Goal: Information Seeking & Learning: Learn about a topic

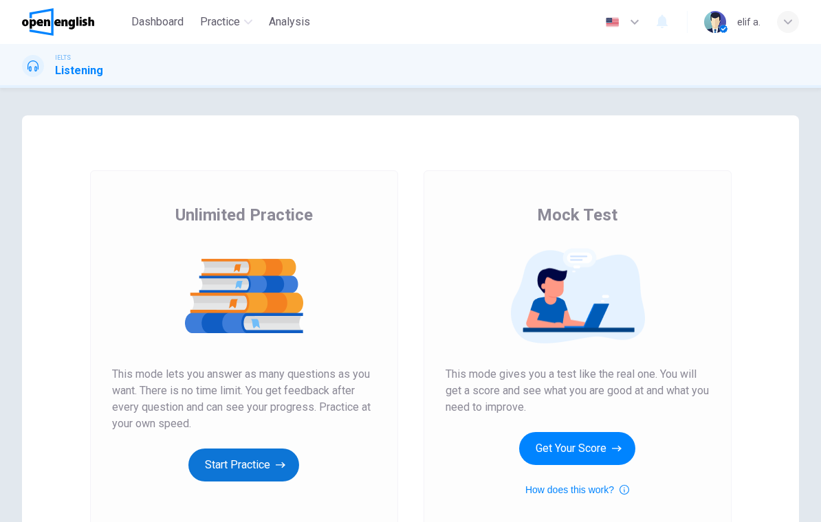
click at [230, 469] on button "Start Practice" at bounding box center [243, 465] width 111 height 33
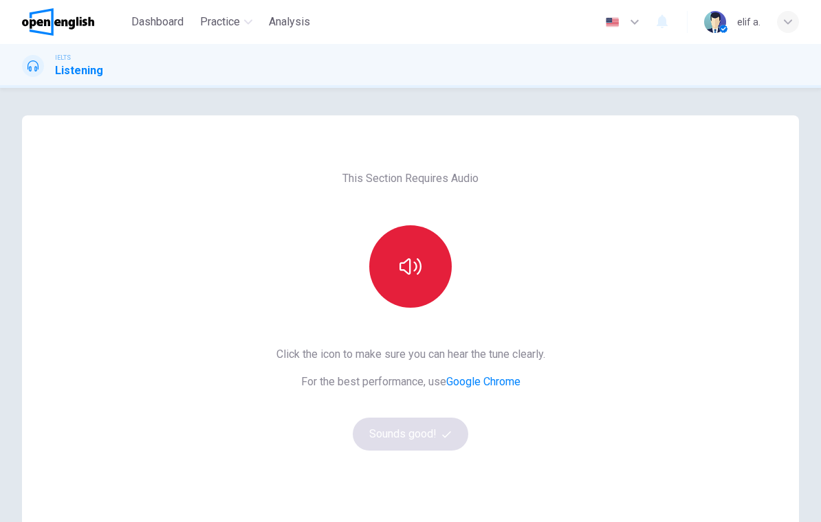
click at [428, 274] on button "button" at bounding box center [410, 266] width 82 height 82
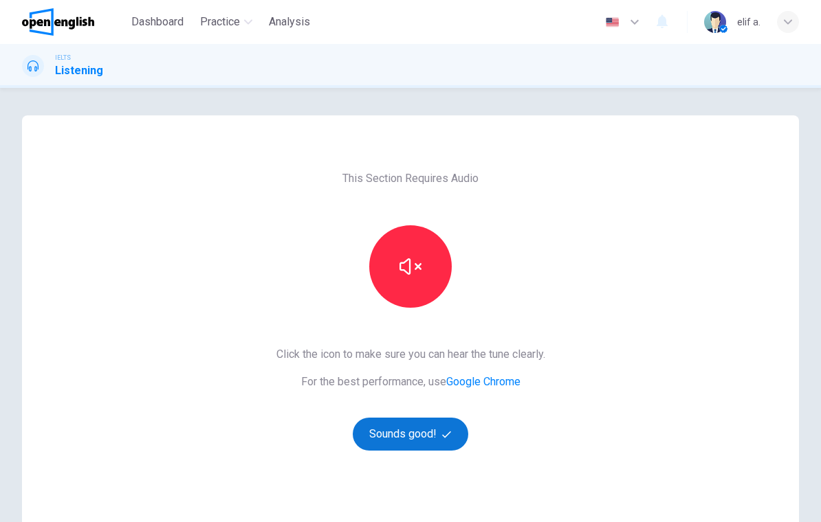
click at [432, 436] on button "Sounds good!" at bounding box center [410, 434] width 115 height 33
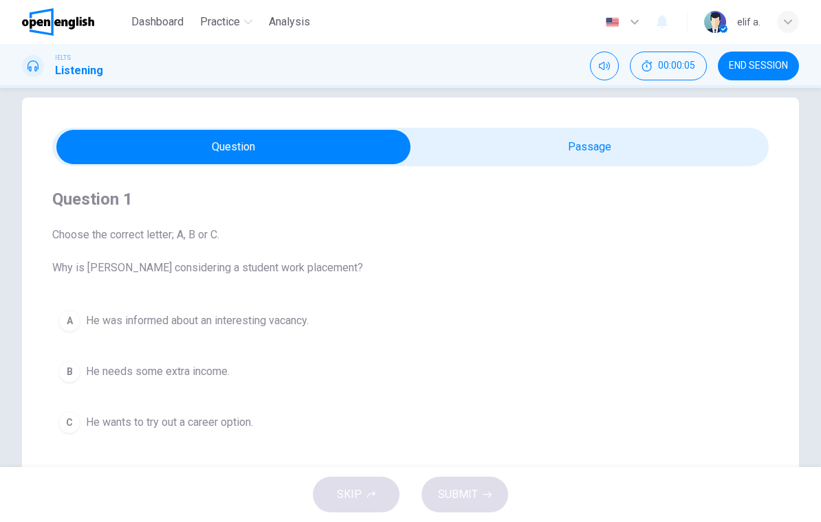
scroll to position [51, 0]
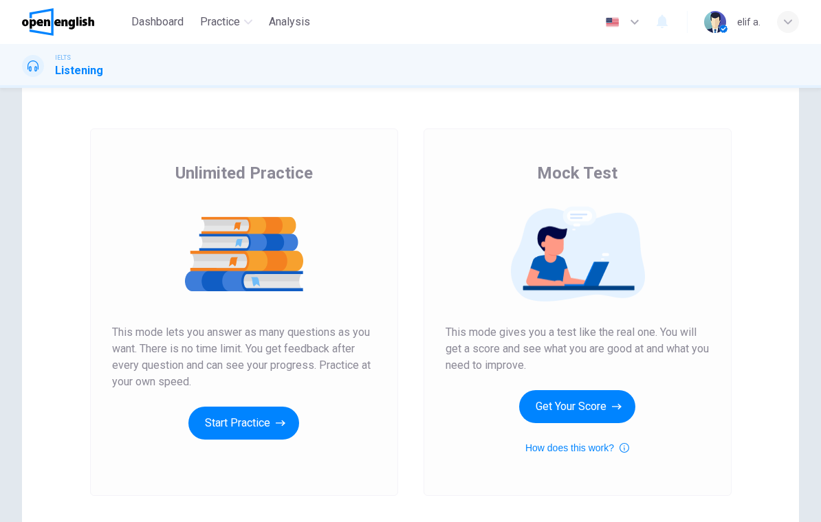
scroll to position [45, 0]
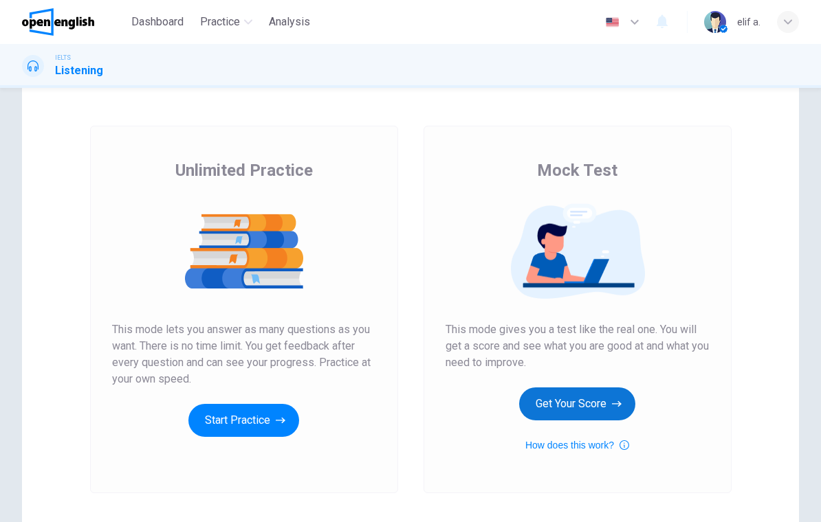
click at [611, 402] on button "Get Your Score" at bounding box center [577, 404] width 116 height 33
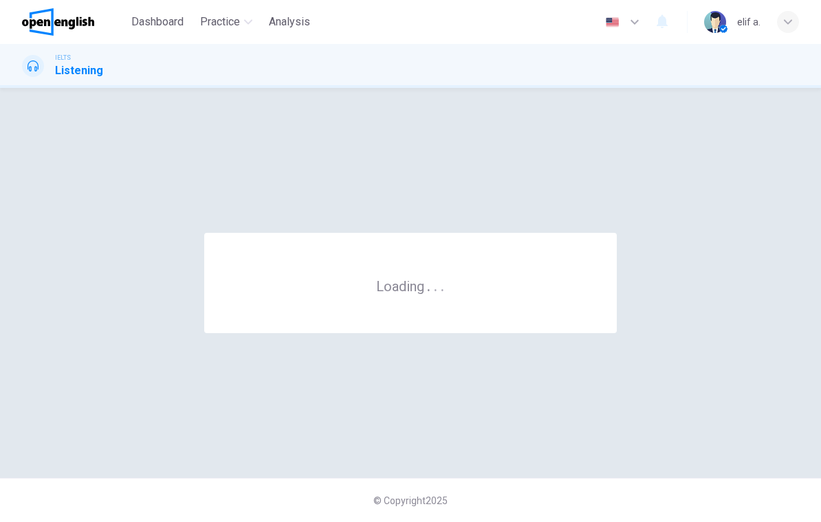
scroll to position [0, 0]
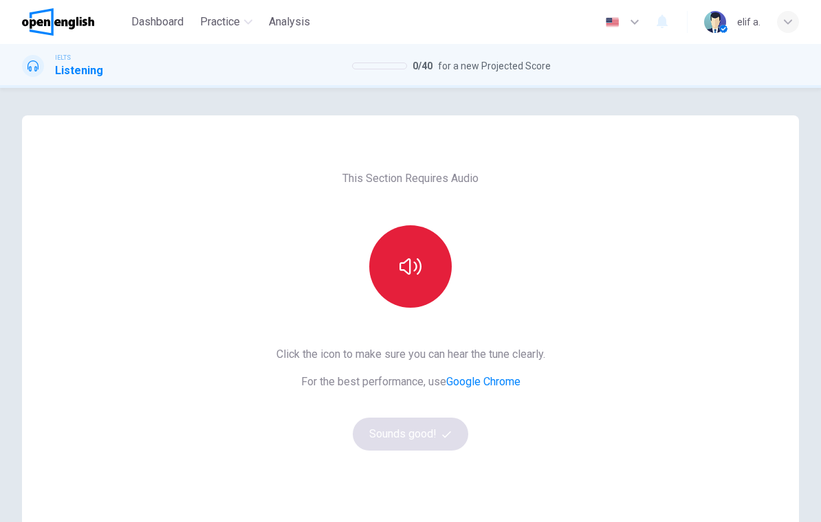
click at [412, 269] on icon "button" at bounding box center [410, 267] width 22 height 22
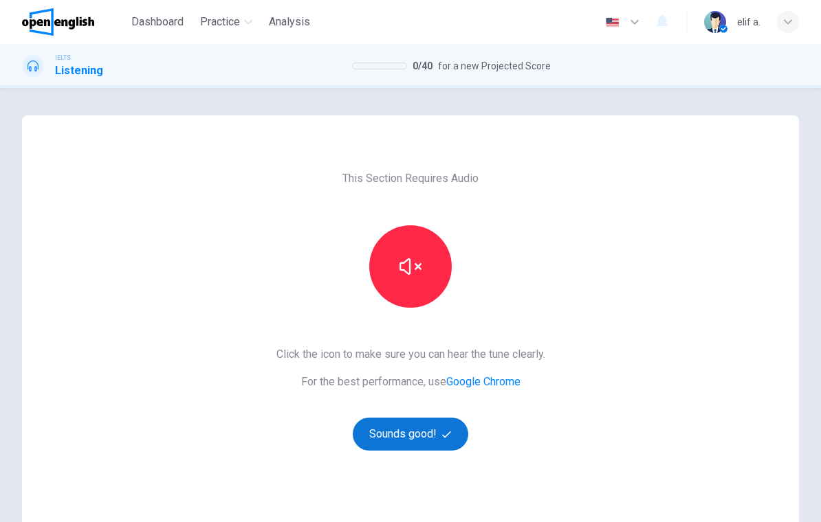
click at [434, 440] on button "Sounds good!" at bounding box center [410, 434] width 115 height 33
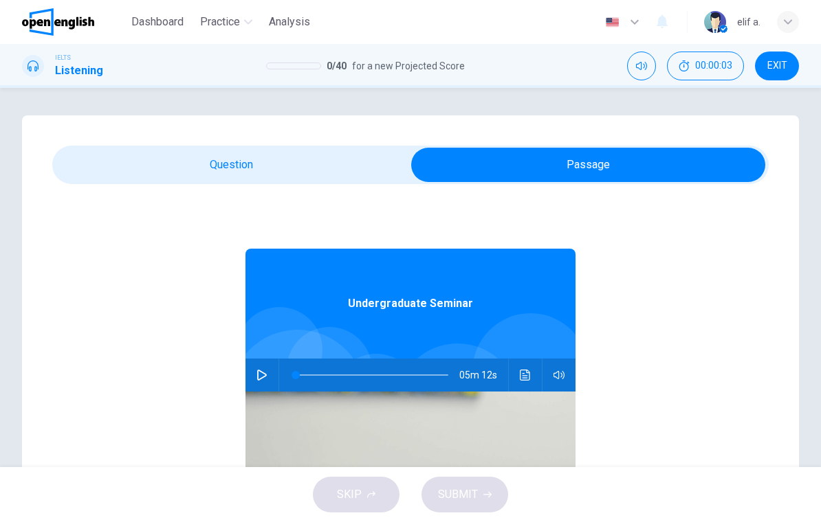
click at [263, 376] on icon "button" at bounding box center [261, 375] width 11 height 11
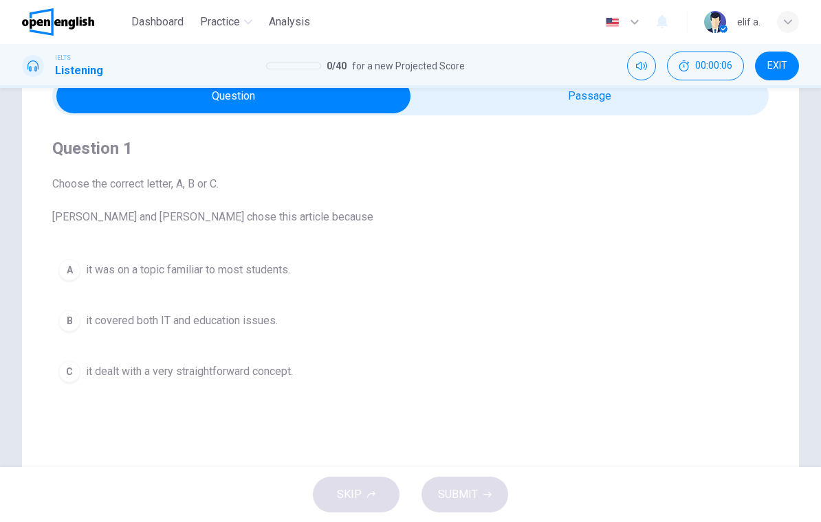
scroll to position [67, 0]
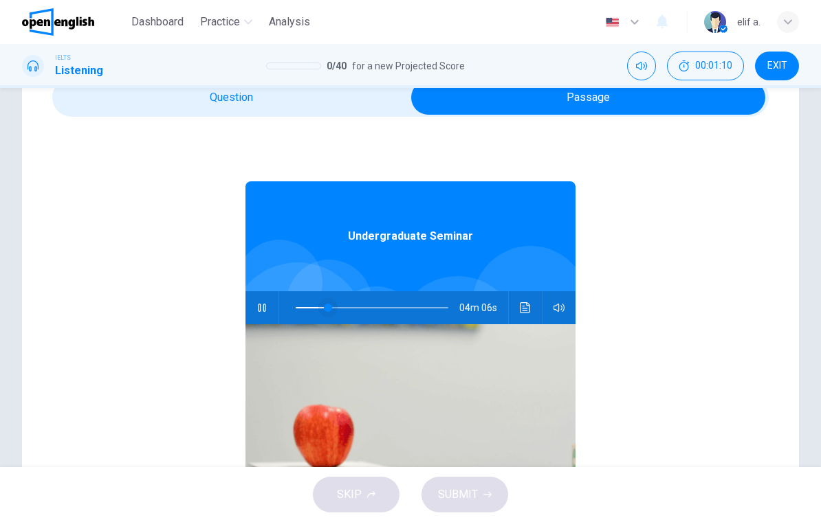
click at [330, 307] on span at bounding box center [328, 308] width 8 height 8
click at [329, 307] on span at bounding box center [328, 308] width 8 height 8
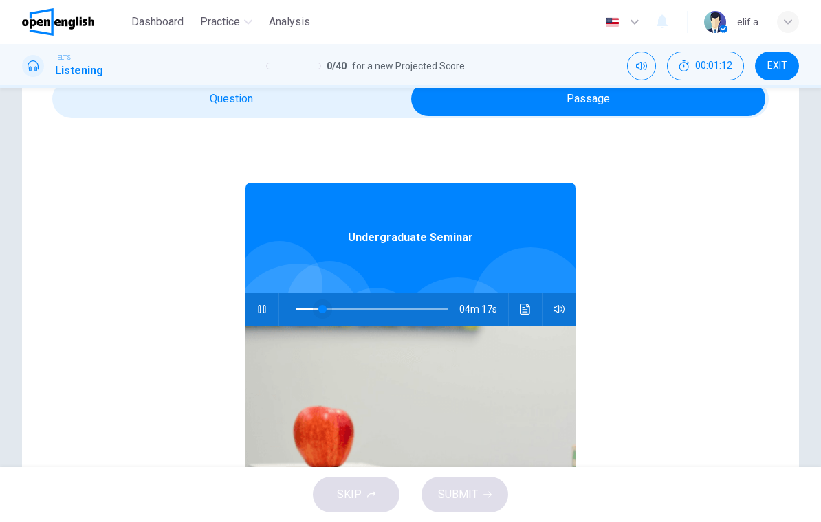
scroll to position [69, 0]
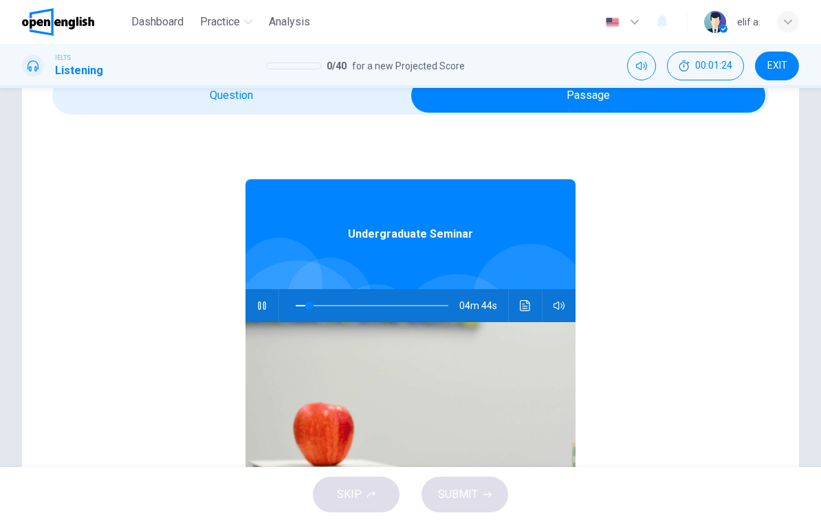
click at [272, 304] on button "button" at bounding box center [262, 305] width 22 height 33
click at [271, 304] on button "button" at bounding box center [262, 305] width 22 height 33
click at [261, 299] on button "button" at bounding box center [262, 305] width 22 height 33
click at [302, 308] on span at bounding box center [306, 306] width 8 height 8
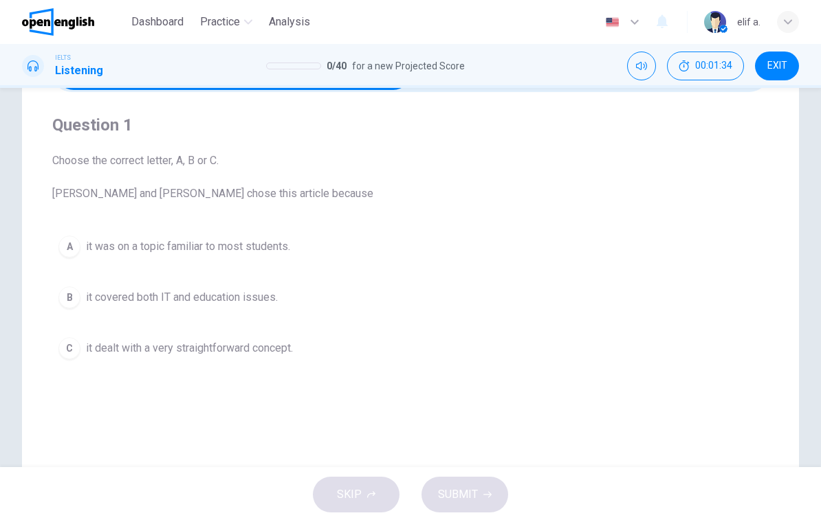
scroll to position [93, 0]
click at [74, 248] on div "A" at bounding box center [69, 246] width 22 height 22
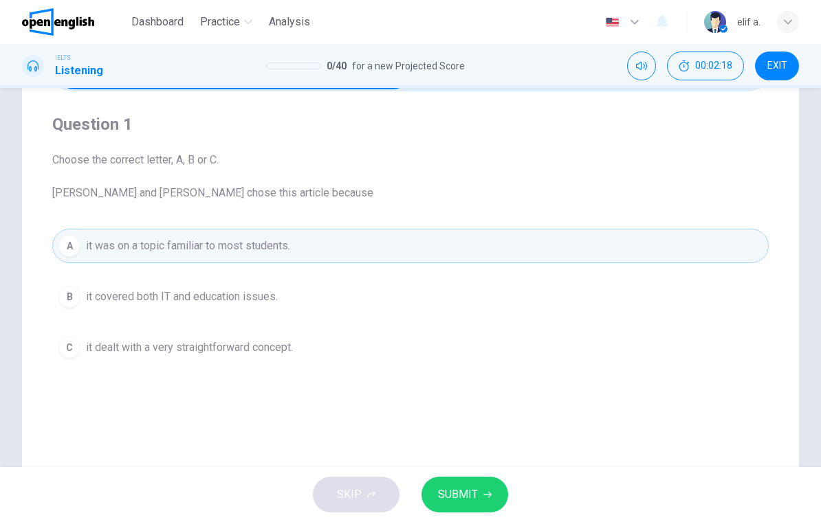
click at [487, 491] on icon "button" at bounding box center [487, 495] width 8 height 8
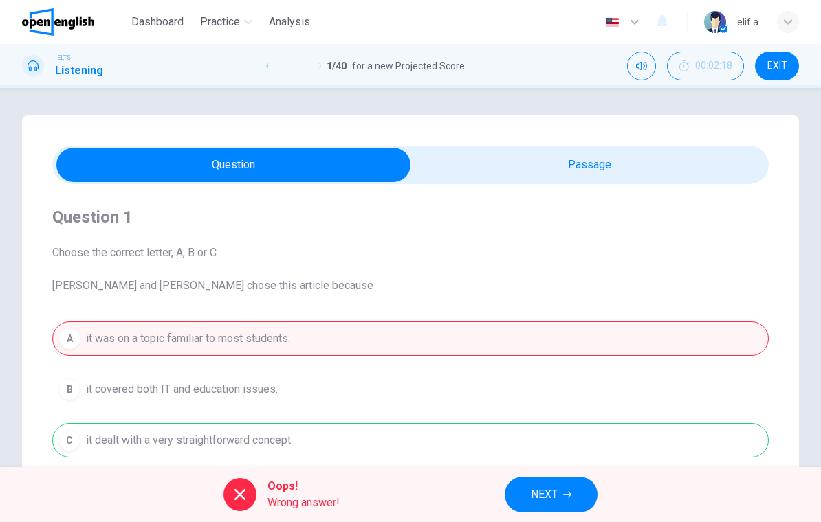
scroll to position [-1, 0]
click at [574, 494] on button "NEXT" at bounding box center [551, 495] width 93 height 36
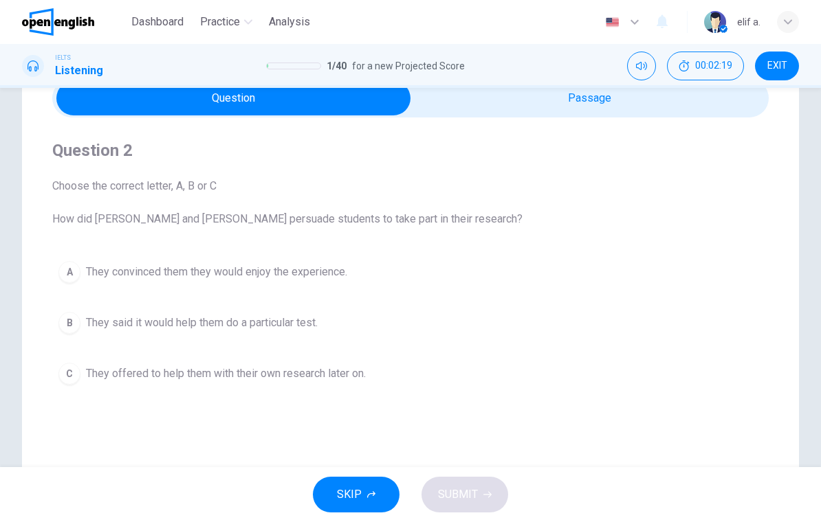
scroll to position [68, 0]
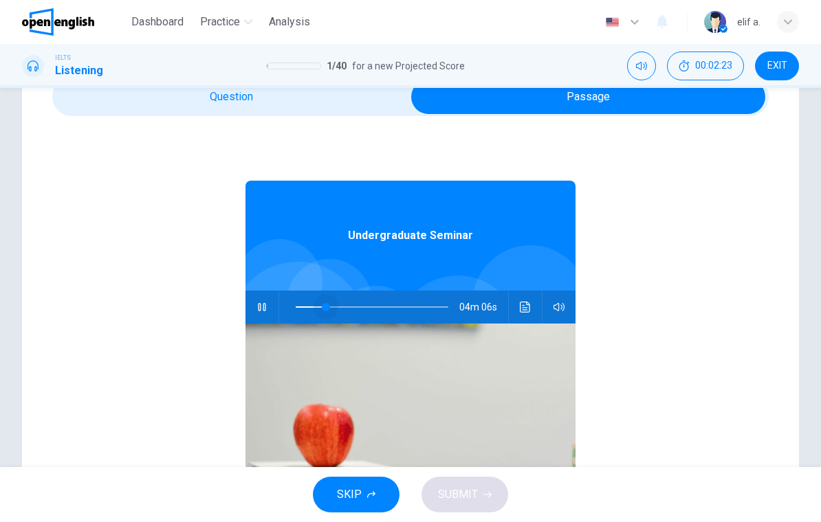
click at [330, 311] on span at bounding box center [326, 307] width 8 height 8
click at [345, 308] on span at bounding box center [344, 307] width 8 height 8
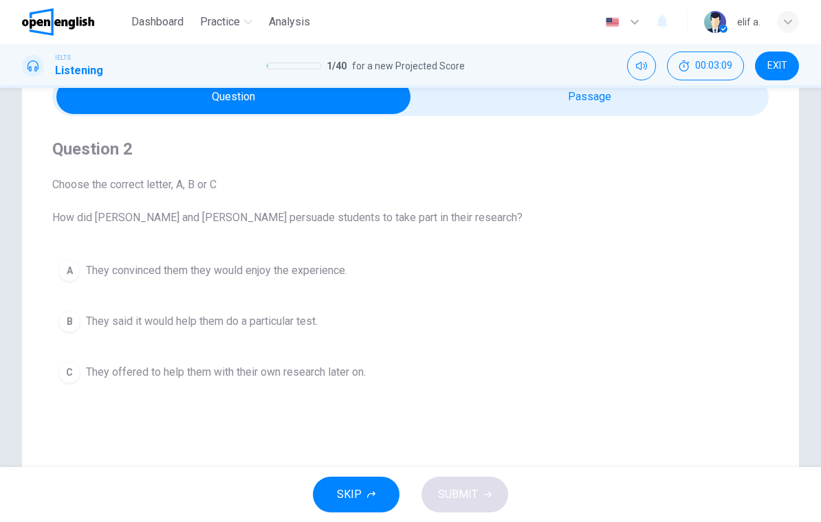
click at [76, 316] on div "B" at bounding box center [69, 322] width 22 height 22
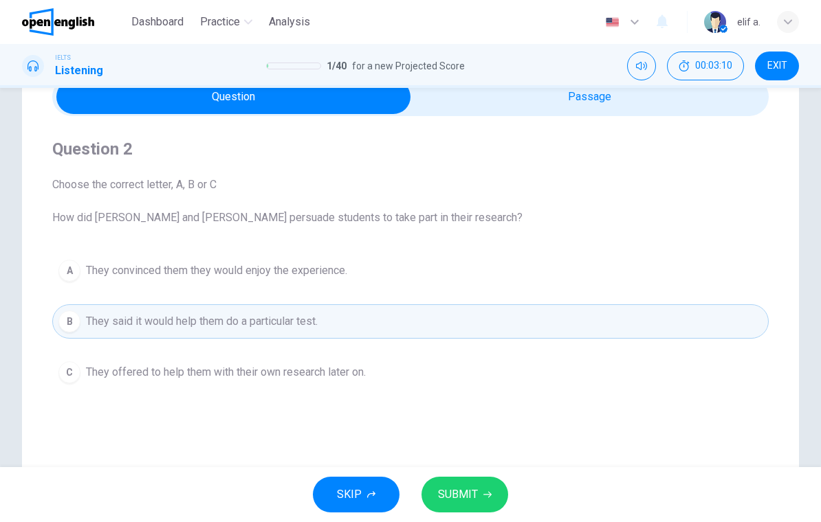
click at [494, 483] on button "SUBMIT" at bounding box center [464, 495] width 87 height 36
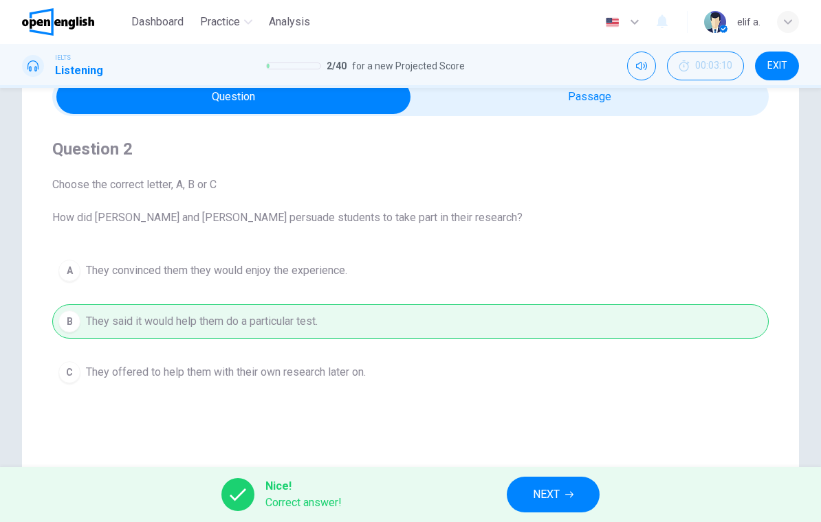
click at [574, 488] on button "NEXT" at bounding box center [553, 495] width 93 height 36
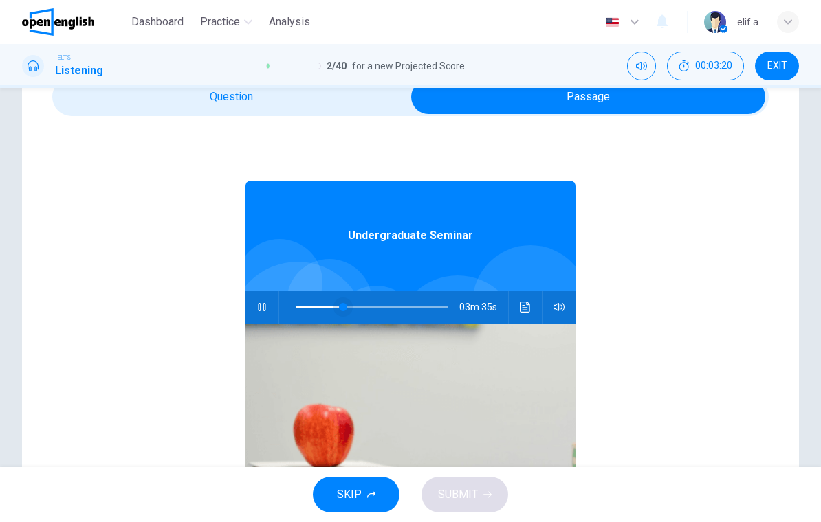
click at [343, 311] on span at bounding box center [343, 307] width 8 height 8
click at [355, 311] on span at bounding box center [355, 307] width 8 height 8
click at [349, 310] on span at bounding box center [349, 307] width 8 height 8
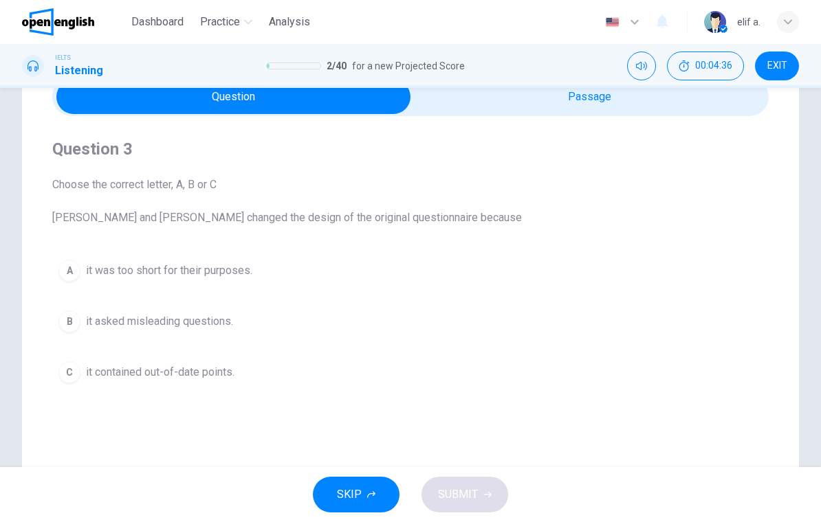
click at [67, 375] on div "C" at bounding box center [69, 373] width 22 height 22
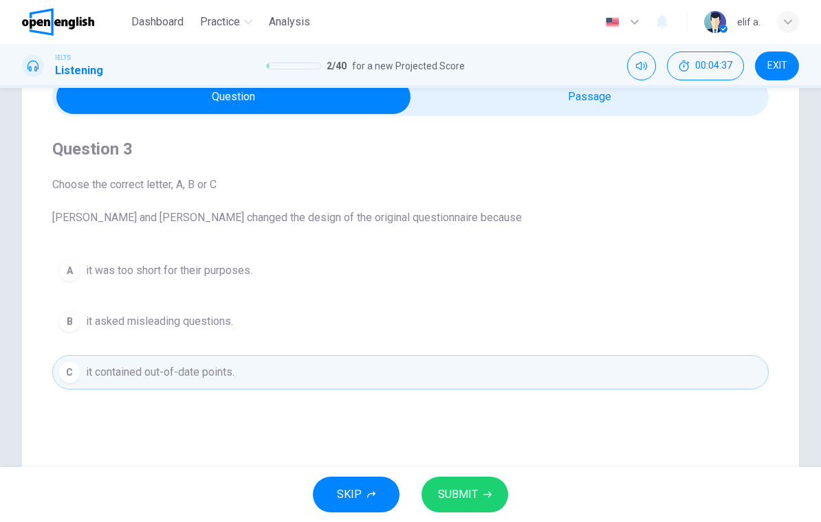
click at [489, 488] on button "SUBMIT" at bounding box center [464, 495] width 87 height 36
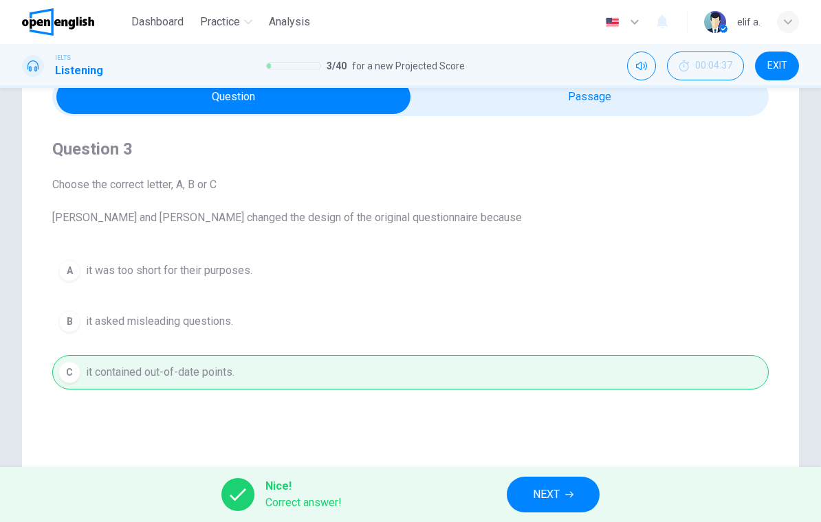
click at [566, 490] on button "NEXT" at bounding box center [553, 495] width 93 height 36
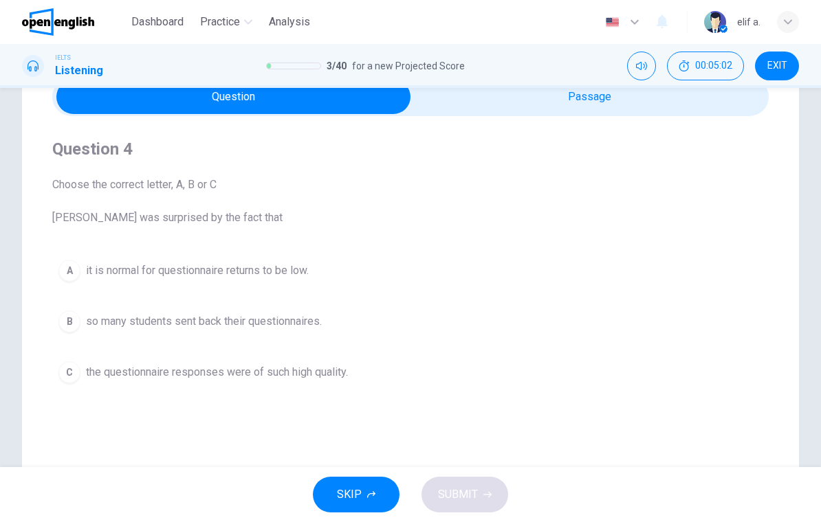
click at [601, 80] on div "IELTS Listening 3 / 40 for a new Projected Score 00:05:02 EXIT" at bounding box center [410, 66] width 821 height 29
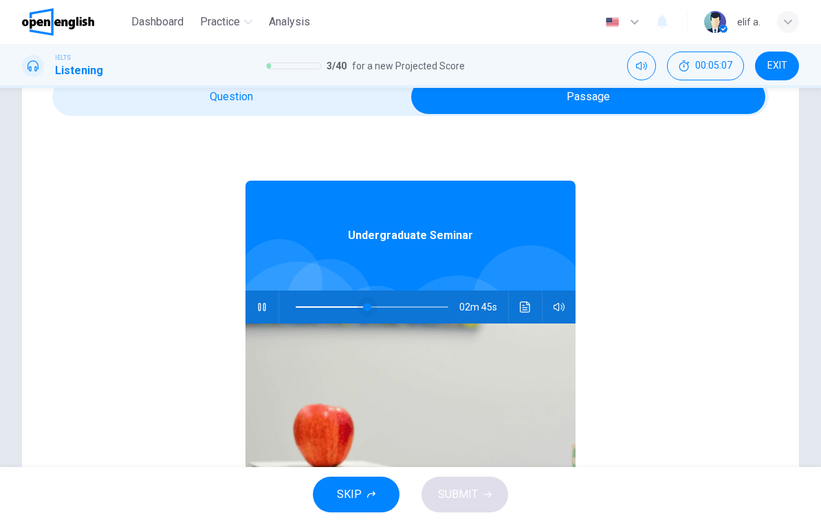
click at [368, 307] on span at bounding box center [367, 307] width 8 height 8
click at [365, 311] on span at bounding box center [364, 307] width 8 height 8
click at [385, 309] on span at bounding box center [384, 307] width 8 height 8
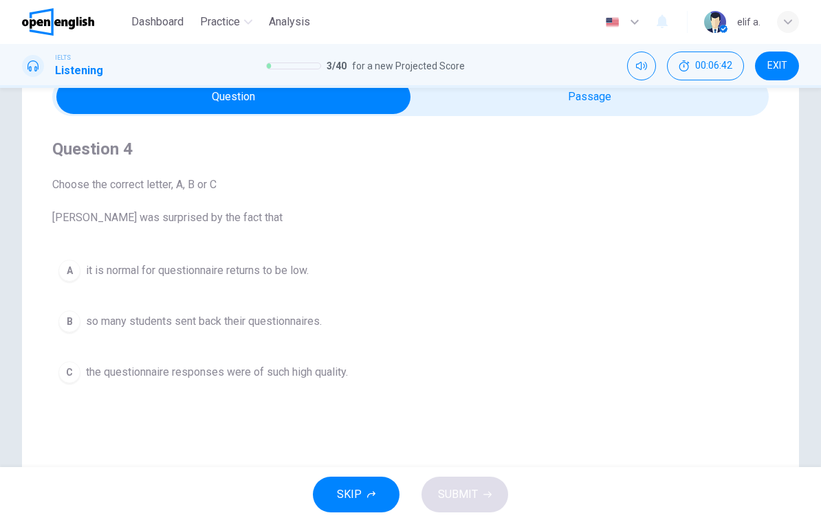
click at [303, 325] on span "so many students sent back their questionnaires." at bounding box center [204, 321] width 236 height 16
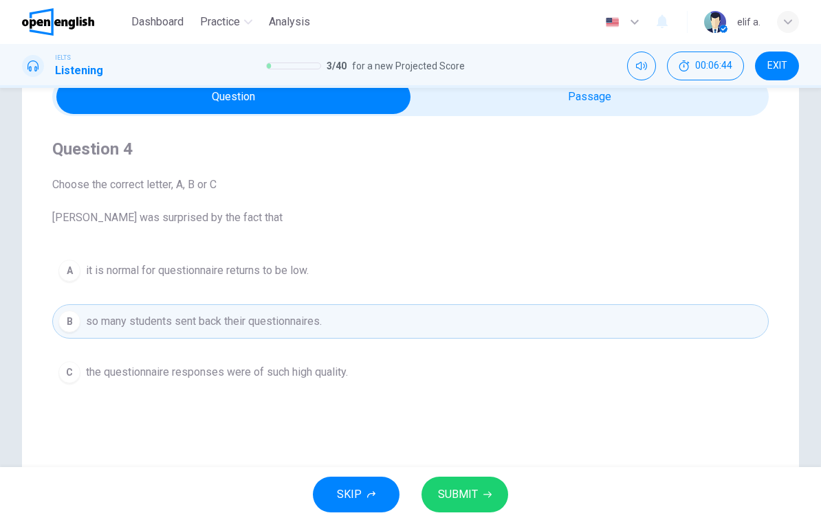
click at [470, 481] on button "SUBMIT" at bounding box center [464, 495] width 87 height 36
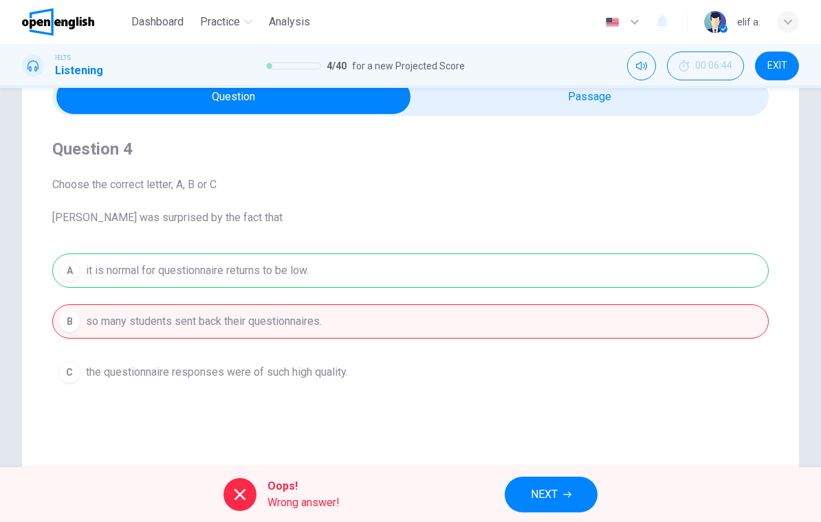
click at [560, 496] on button "NEXT" at bounding box center [551, 495] width 93 height 36
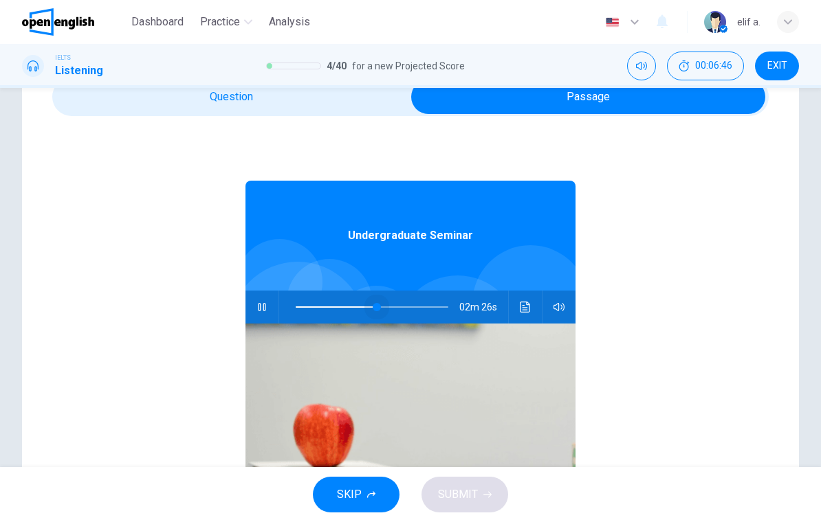
click at [377, 307] on span at bounding box center [377, 307] width 8 height 8
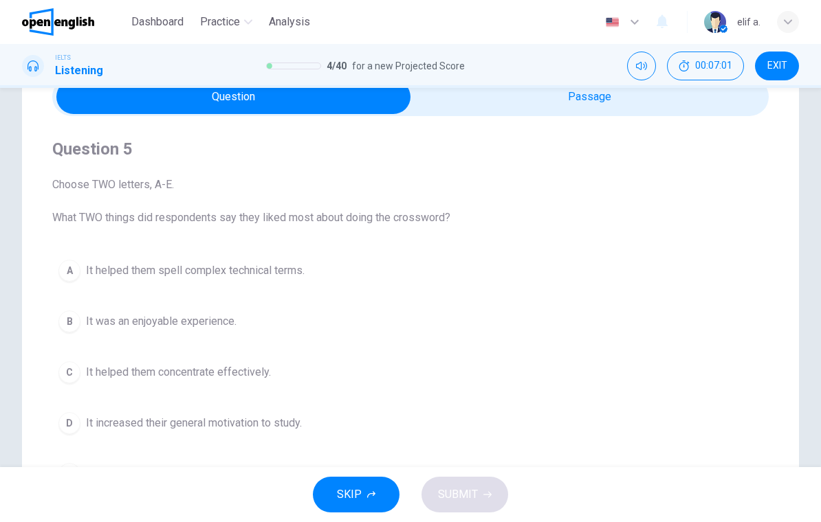
click at [84, 432] on button "D It increased their general motivation to study." at bounding box center [410, 423] width 716 height 34
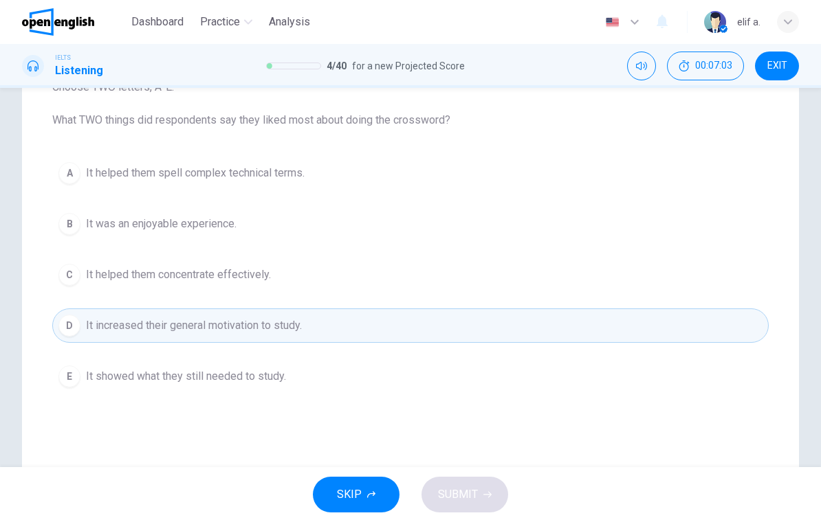
scroll to position [166, 0]
click at [72, 331] on div "D" at bounding box center [69, 325] width 22 height 22
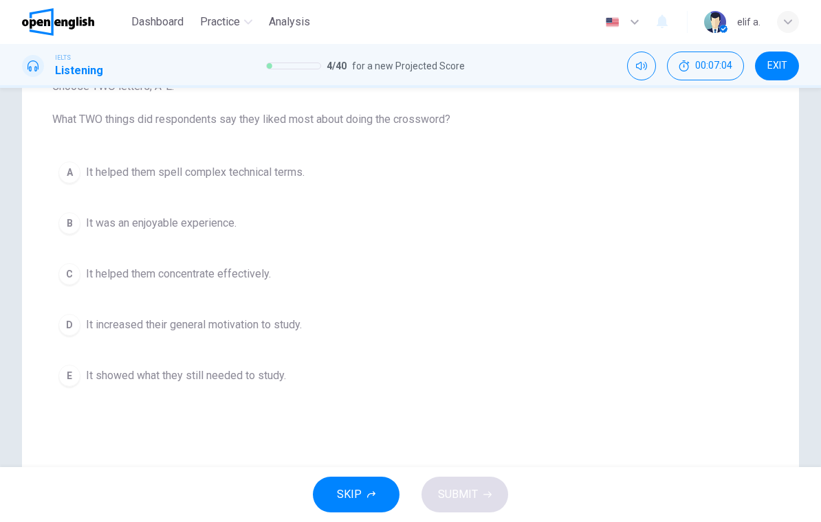
click at [74, 324] on div "D" at bounding box center [69, 325] width 22 height 22
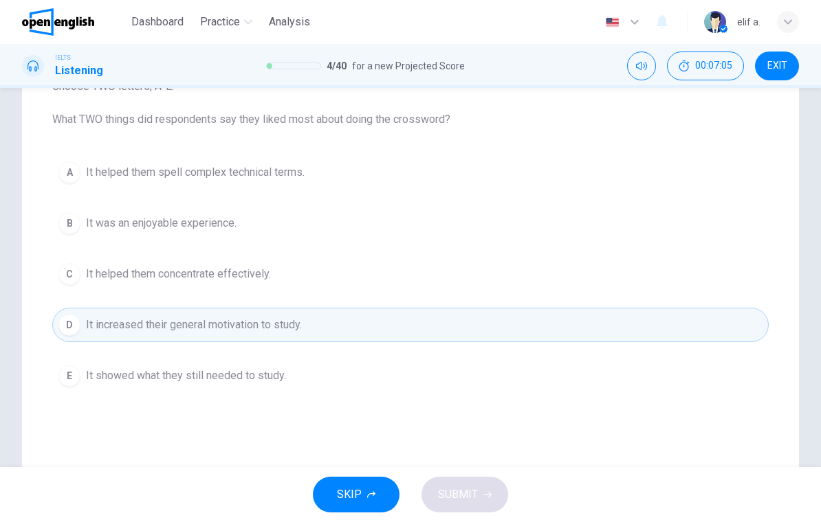
click at [76, 320] on div "D" at bounding box center [69, 325] width 22 height 22
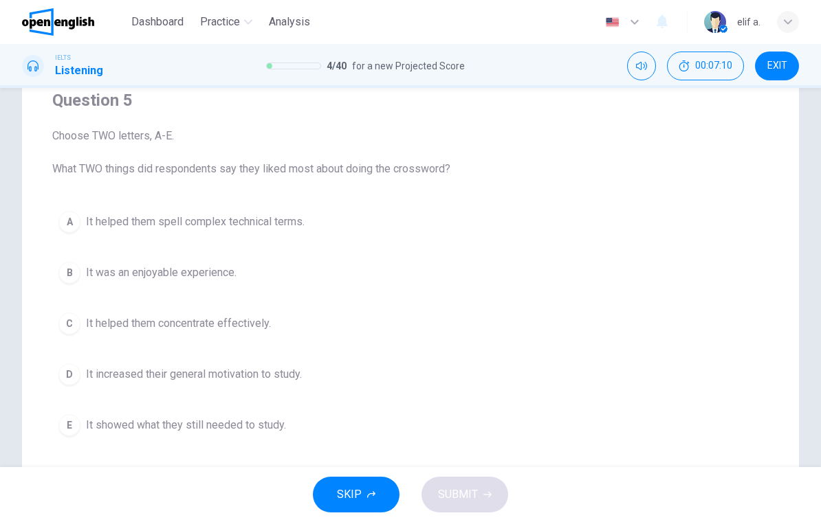
scroll to position [128, 0]
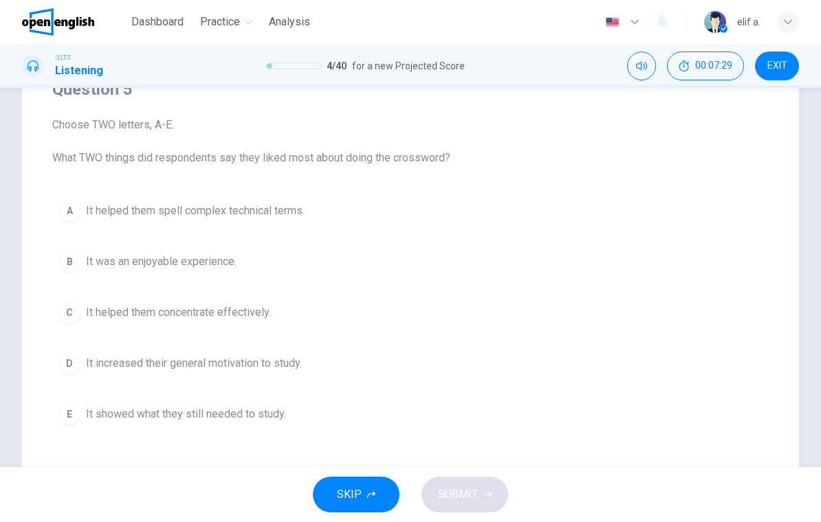
click at [71, 369] on div "D" at bounding box center [69, 364] width 22 height 22
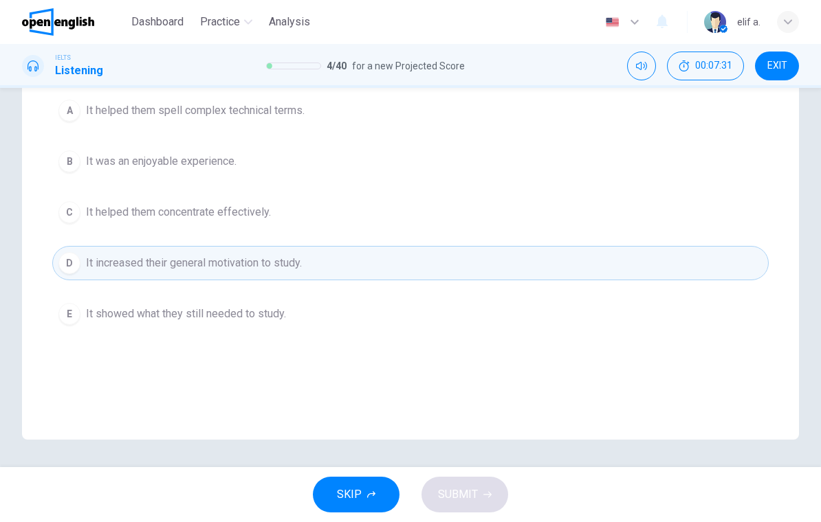
scroll to position [228, 0]
click at [133, 267] on span "It increased their general motivation to study." at bounding box center [194, 263] width 216 height 16
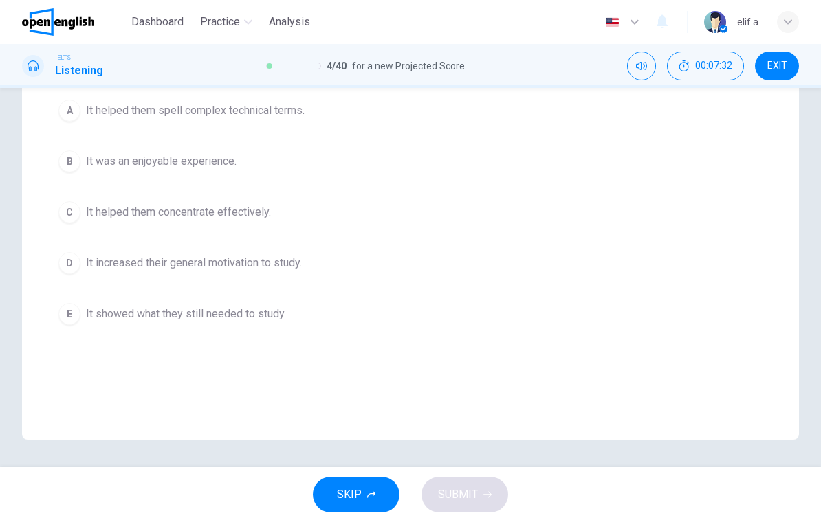
click at [500, 261] on button "D It increased their general motivation to study." at bounding box center [410, 263] width 716 height 34
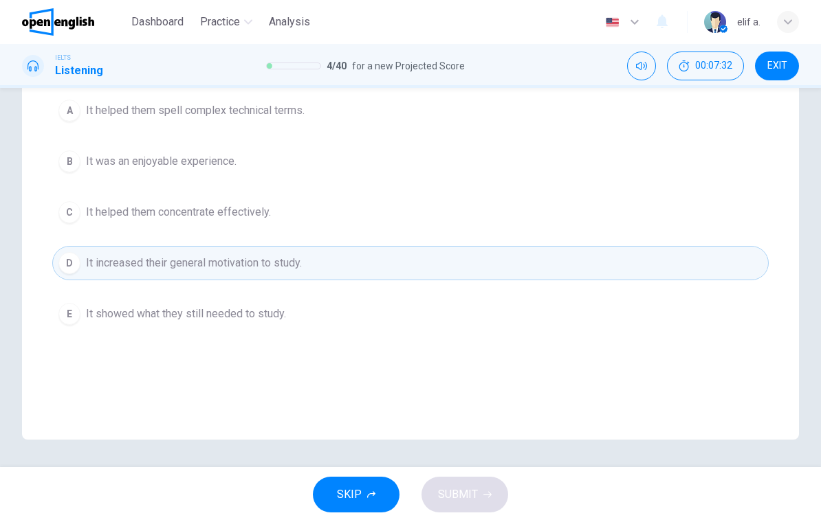
click at [71, 262] on div "D" at bounding box center [69, 263] width 22 height 22
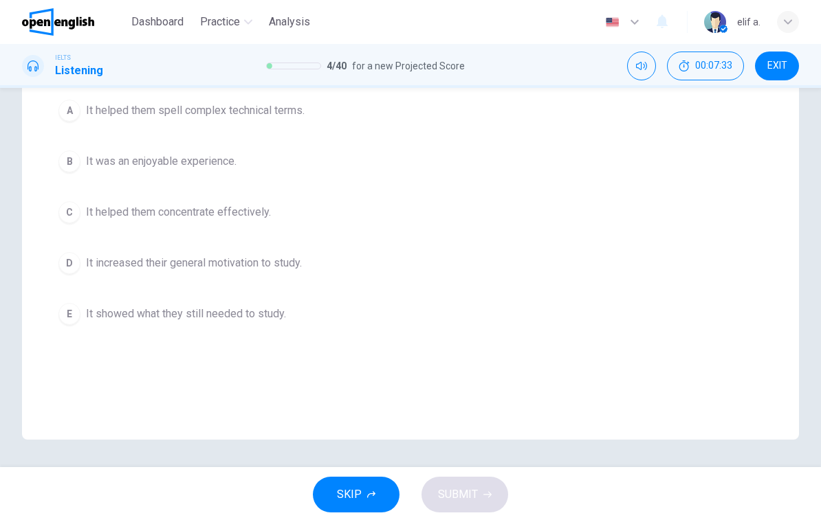
click at [74, 254] on div "D" at bounding box center [69, 263] width 22 height 22
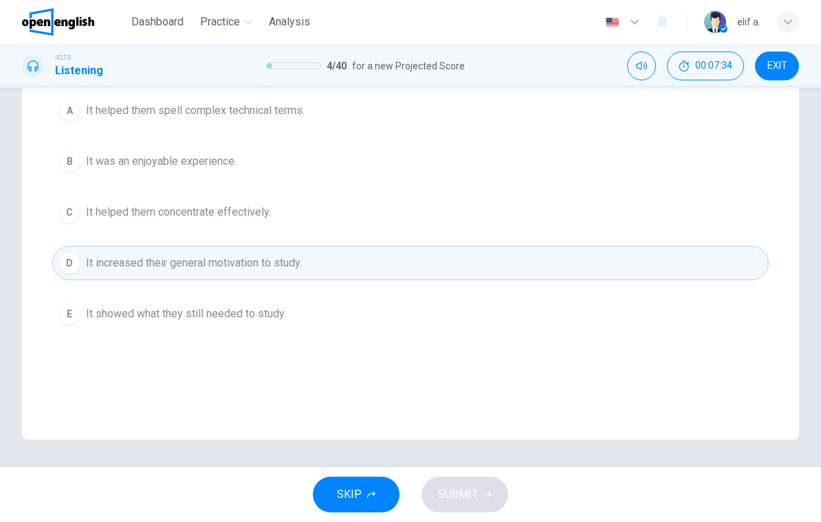
click at [73, 316] on div "E" at bounding box center [69, 314] width 22 height 22
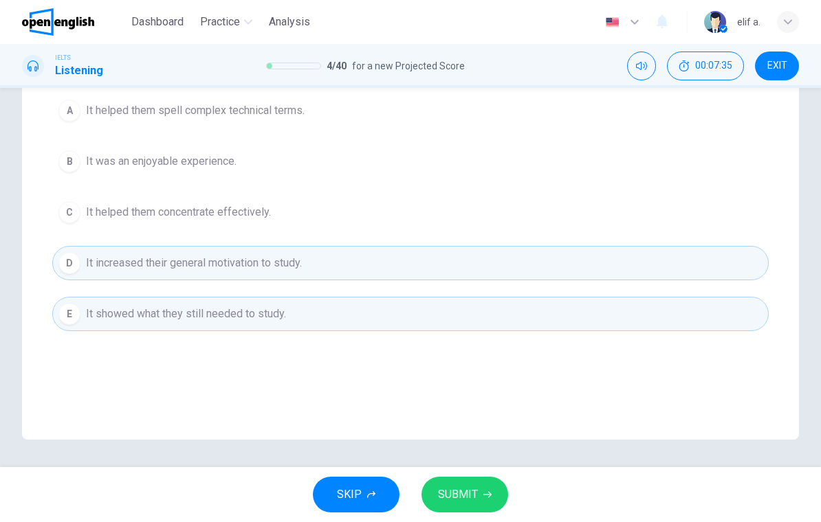
click at [71, 260] on div "D" at bounding box center [69, 263] width 22 height 22
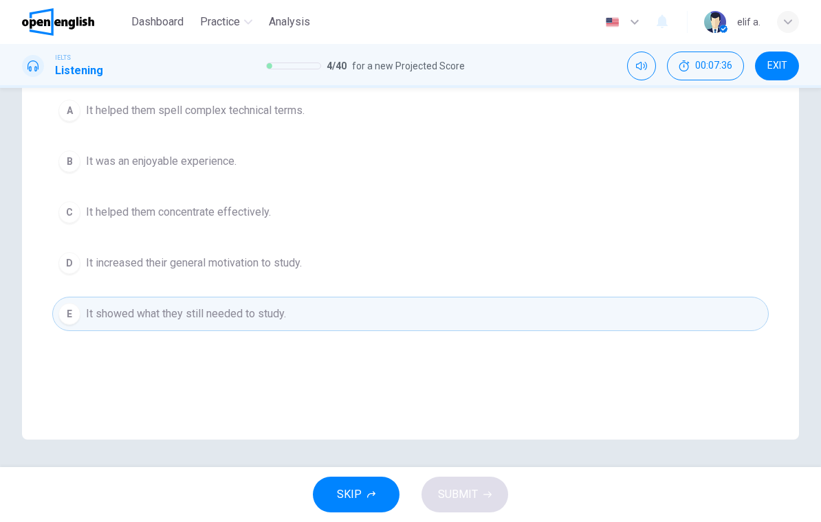
click at [80, 314] on div "E" at bounding box center [69, 314] width 22 height 22
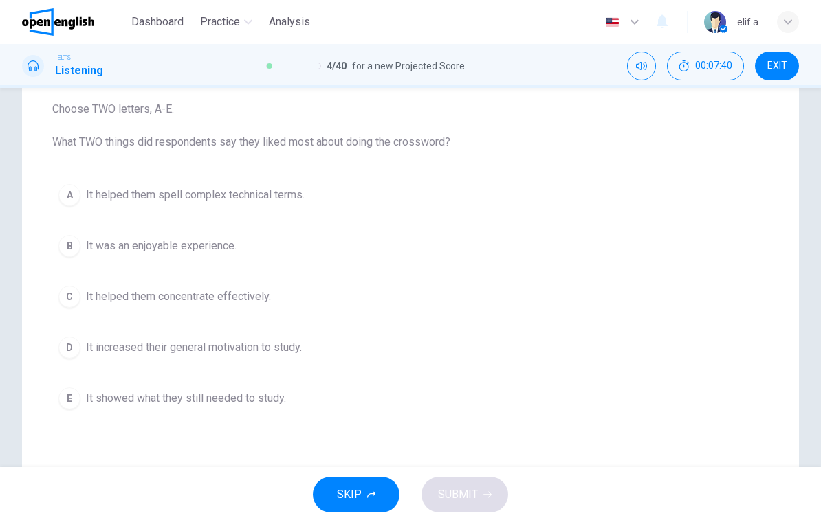
scroll to position [67, 0]
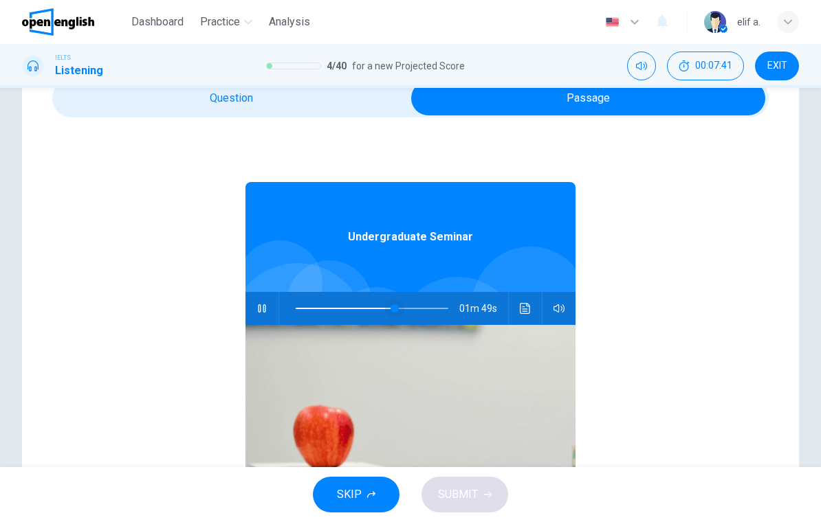
click at [395, 309] on span at bounding box center [394, 309] width 8 height 8
click at [387, 312] on span at bounding box center [387, 309] width 8 height 8
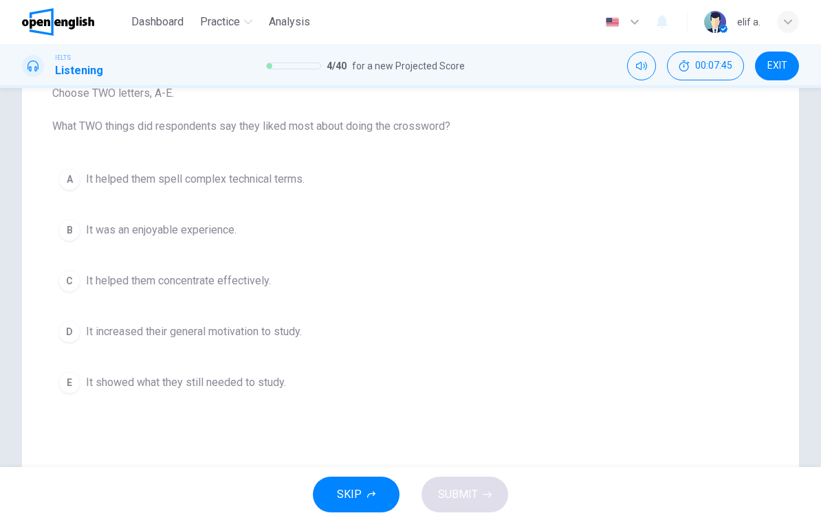
scroll to position [162, 0]
click at [338, 182] on button "A It helped them spell complex technical terms." at bounding box center [410, 176] width 716 height 34
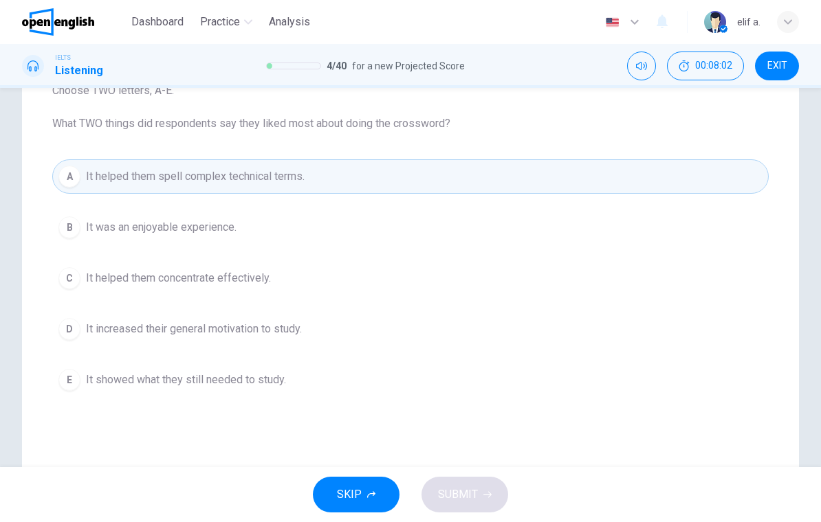
click at [301, 387] on button "E It showed what they still needed to study." at bounding box center [410, 380] width 716 height 34
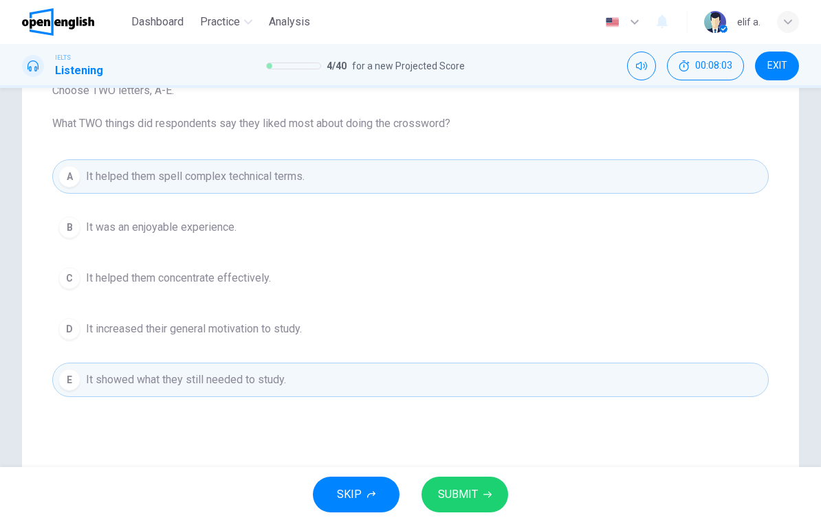
click at [340, 184] on button "A It helped them spell complex technical terms." at bounding box center [410, 176] width 716 height 34
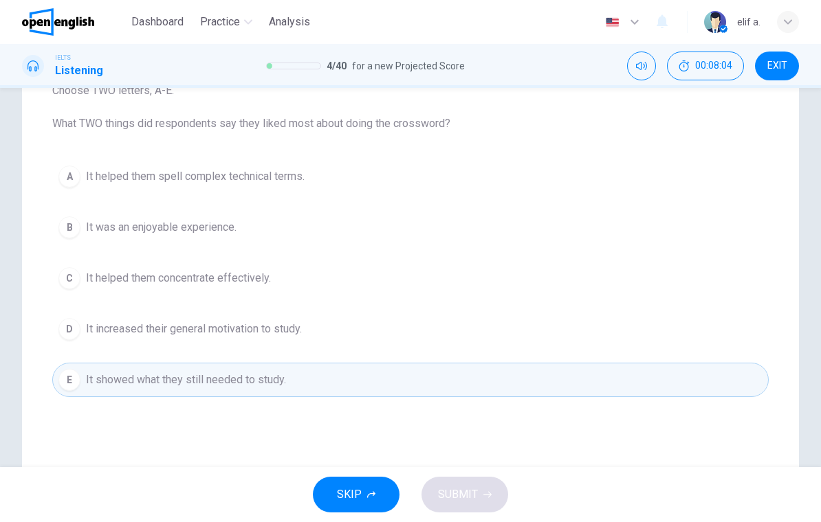
click at [326, 340] on button "D It increased their general motivation to study." at bounding box center [410, 329] width 716 height 34
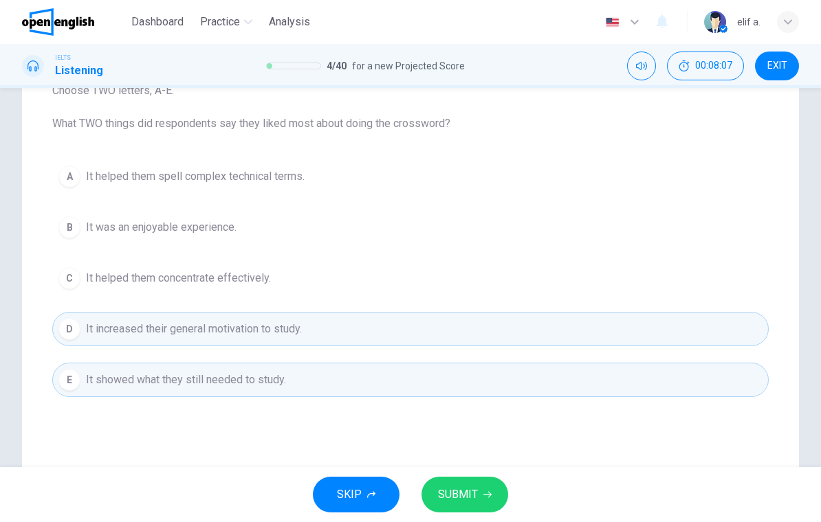
click at [343, 396] on button "E It showed what they still needed to study." at bounding box center [410, 380] width 716 height 34
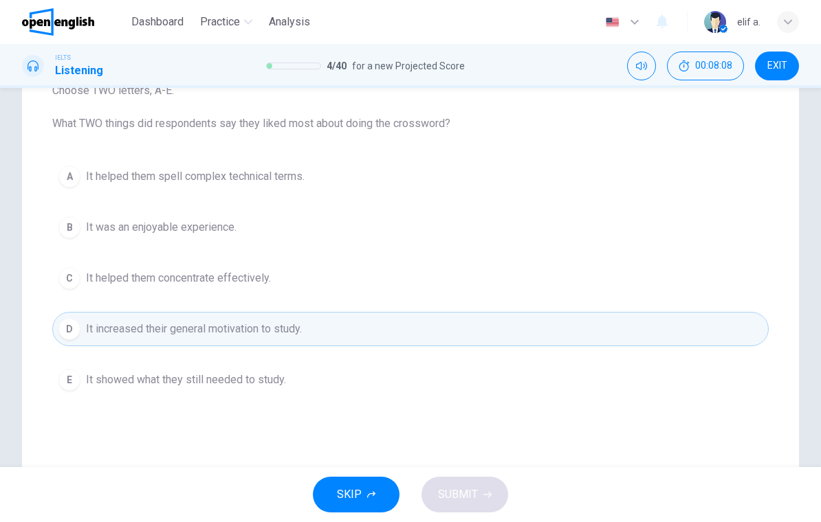
scroll to position [22, 0]
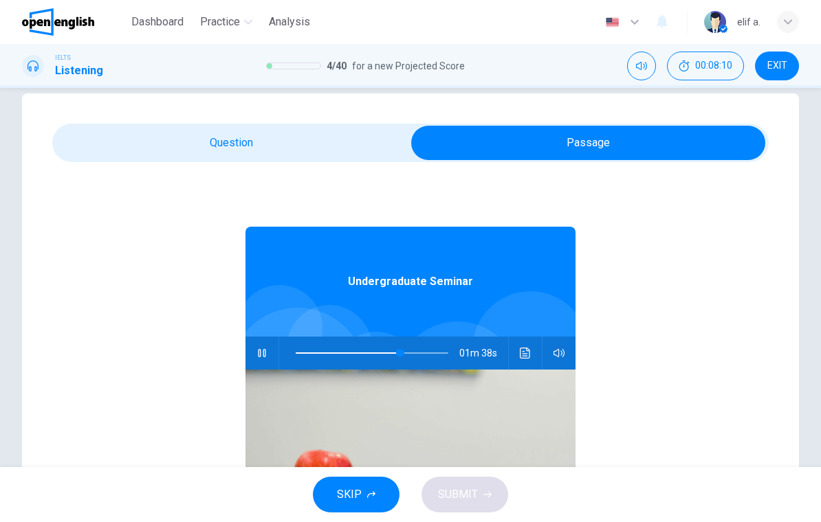
click at [526, 353] on icon "Click to see the audio transcription" at bounding box center [525, 353] width 11 height 11
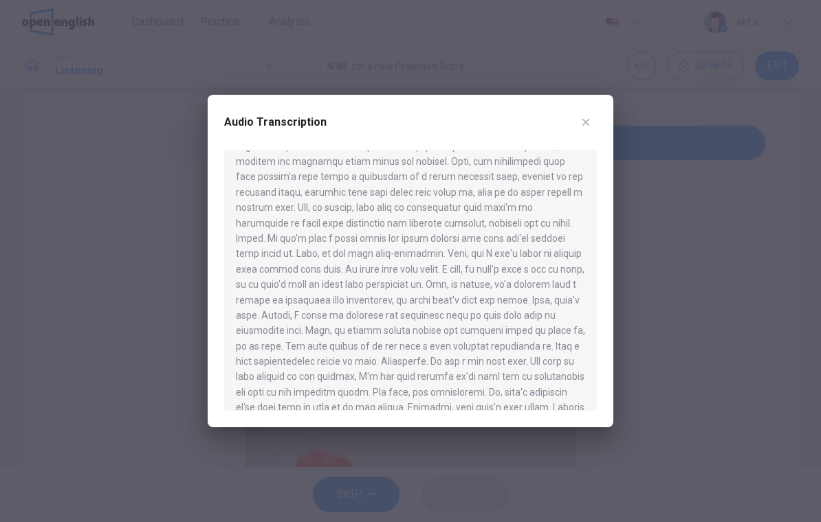
scroll to position [637, 0]
click at [594, 114] on div "Audio Transcription" at bounding box center [410, 130] width 373 height 38
click at [594, 123] on button "button" at bounding box center [586, 122] width 22 height 22
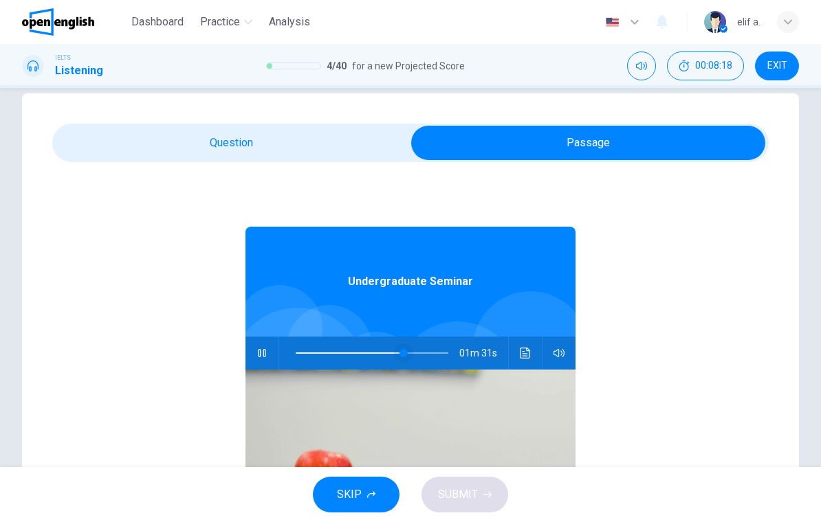
click at [399, 349] on span at bounding box center [403, 353] width 8 height 8
click at [385, 357] on span at bounding box center [384, 353] width 8 height 8
click at [524, 353] on icon "Click to see the audio transcription" at bounding box center [525, 353] width 11 height 11
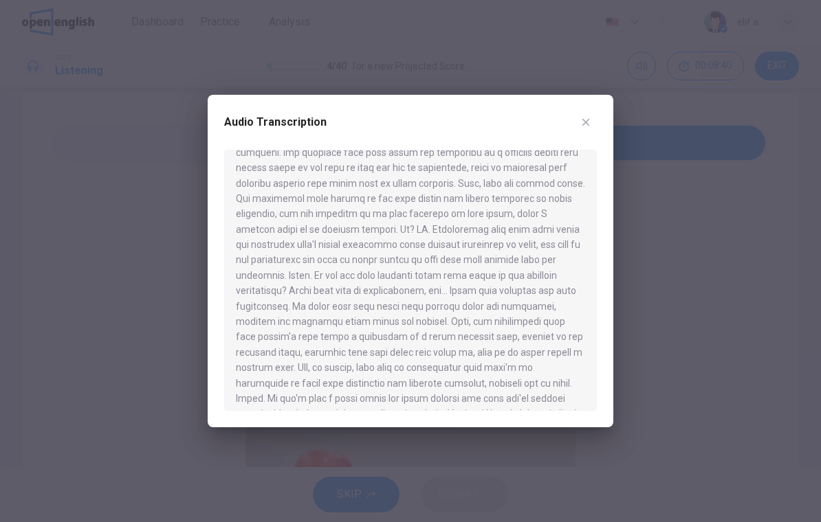
scroll to position [479, 0]
click at [543, 149] on div "Audio Transcription" at bounding box center [410, 130] width 373 height 38
click at [600, 174] on div "Audio Transcription" at bounding box center [411, 261] width 406 height 333
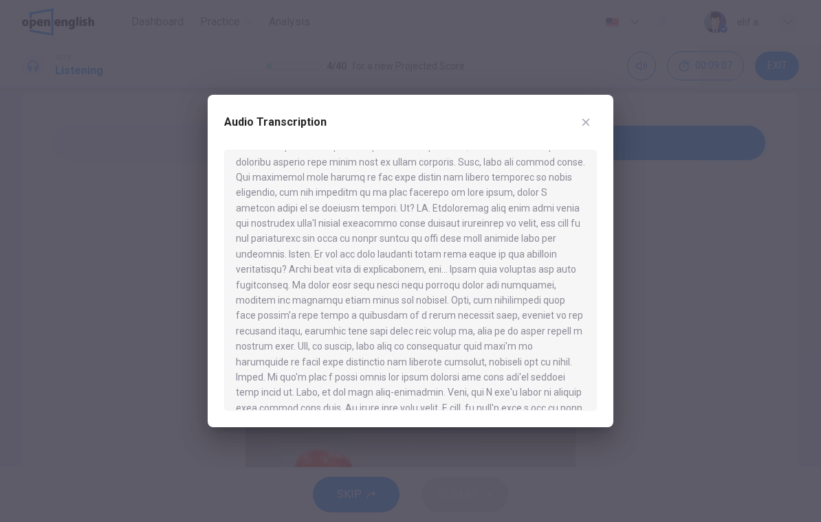
scroll to position [486, 0]
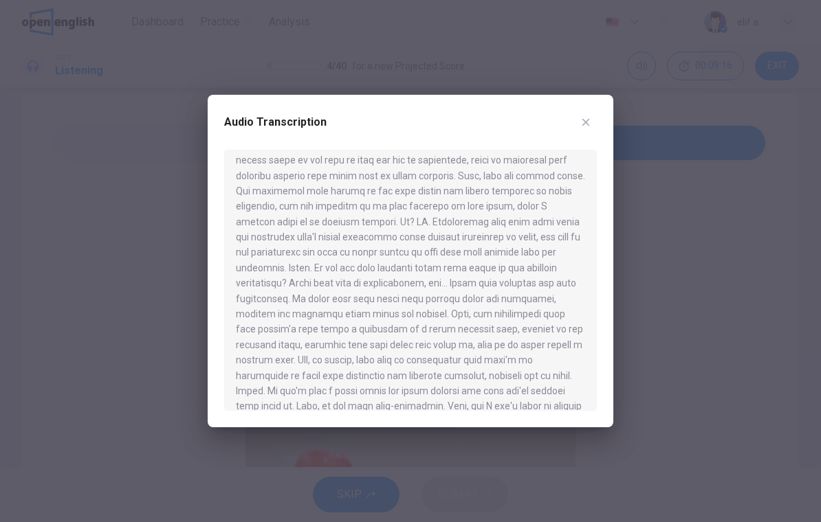
click at [595, 111] on div "Audio Transcription" at bounding box center [410, 130] width 373 height 38
click at [593, 120] on button "button" at bounding box center [586, 122] width 22 height 22
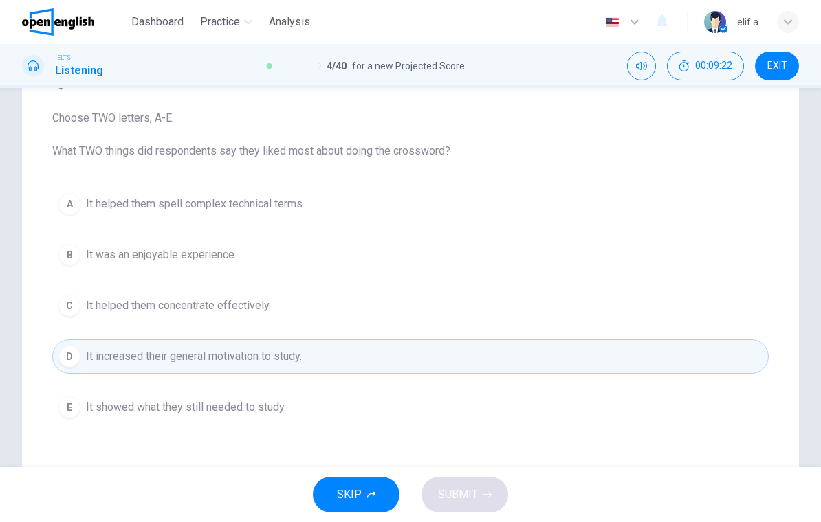
scroll to position [136, 0]
click at [80, 314] on button "C It helped them concentrate effectively." at bounding box center [410, 304] width 716 height 34
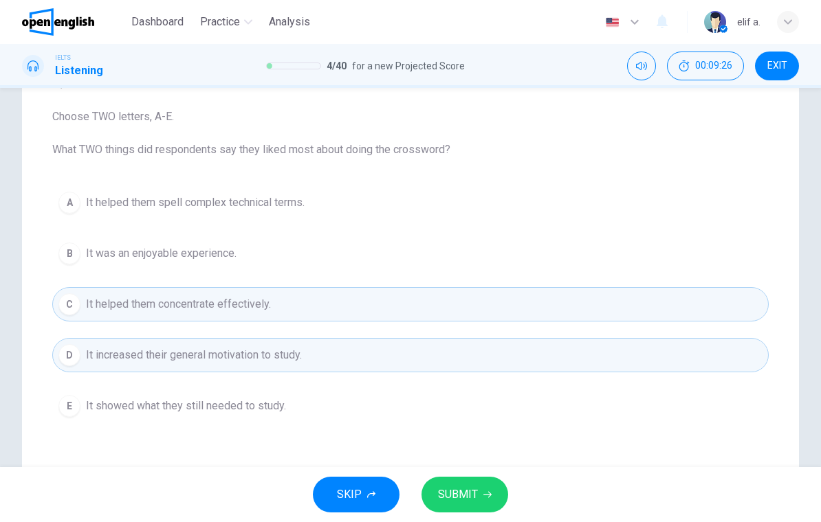
click at [78, 348] on button "D It increased their general motivation to study." at bounding box center [410, 355] width 716 height 34
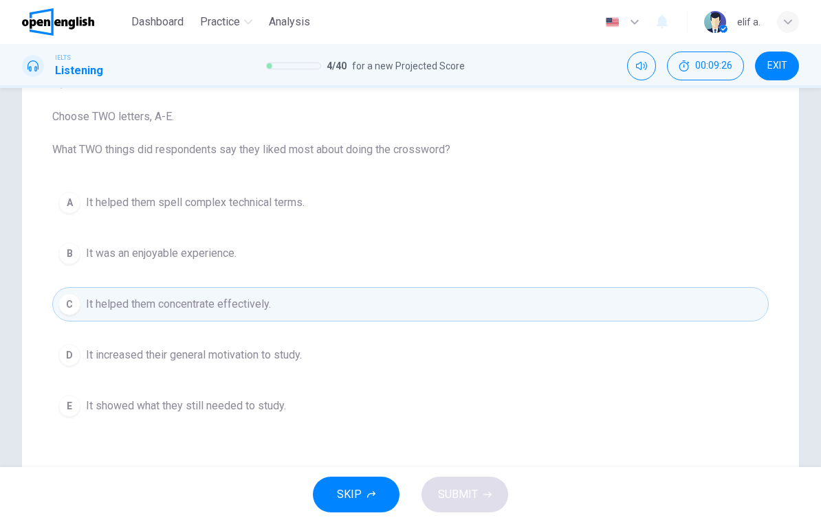
click at [75, 396] on button "E It showed what they still needed to study." at bounding box center [410, 406] width 716 height 34
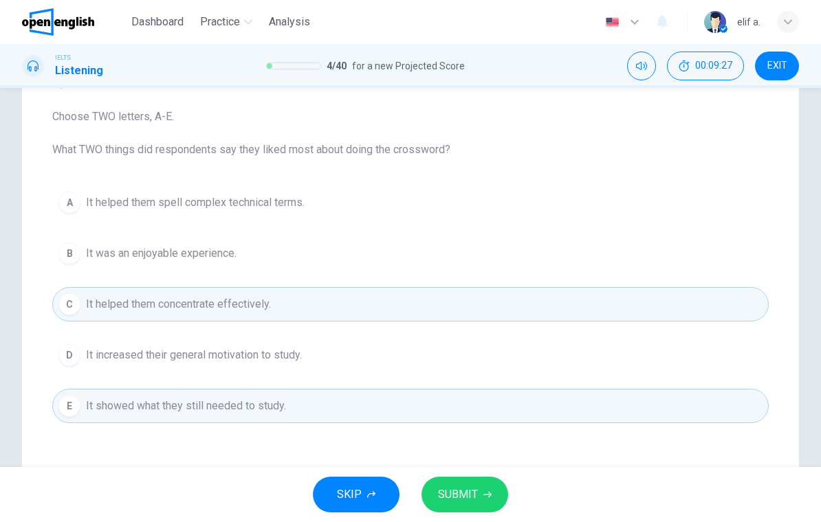
click at [483, 495] on icon "button" at bounding box center [487, 495] width 8 height 8
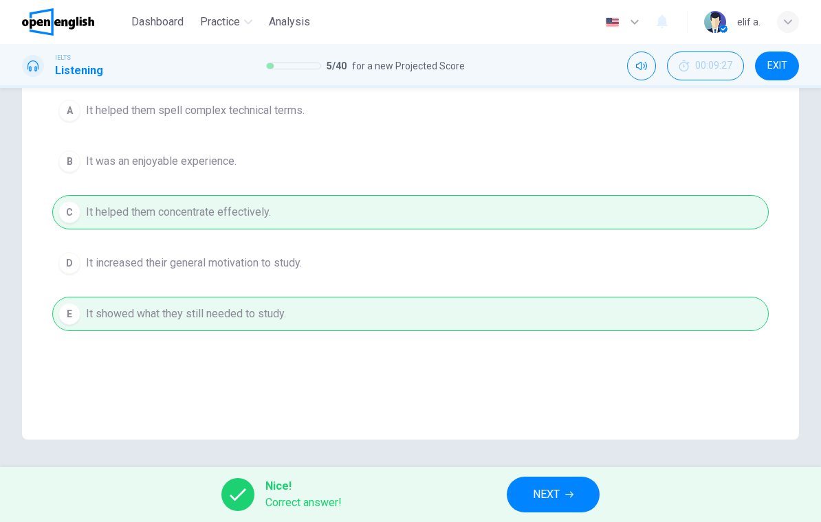
click at [568, 488] on button "NEXT" at bounding box center [553, 495] width 93 height 36
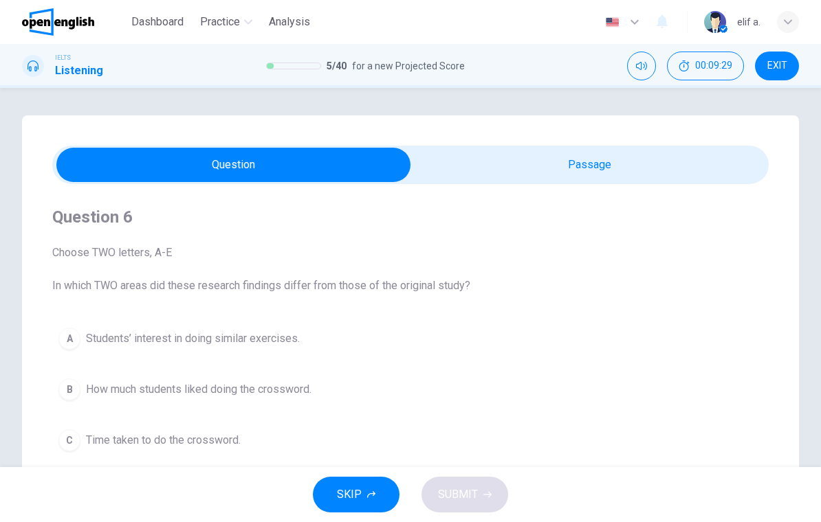
scroll to position [0, 0]
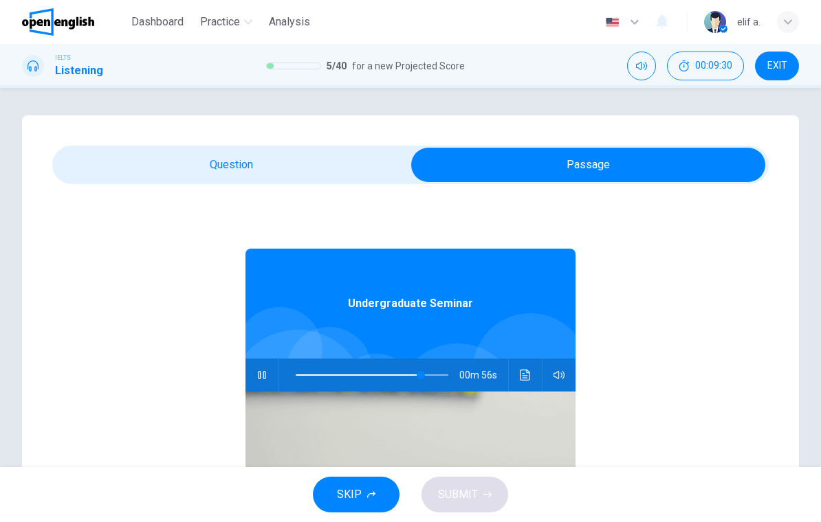
click at [265, 376] on icon "button" at bounding box center [262, 375] width 8 height 8
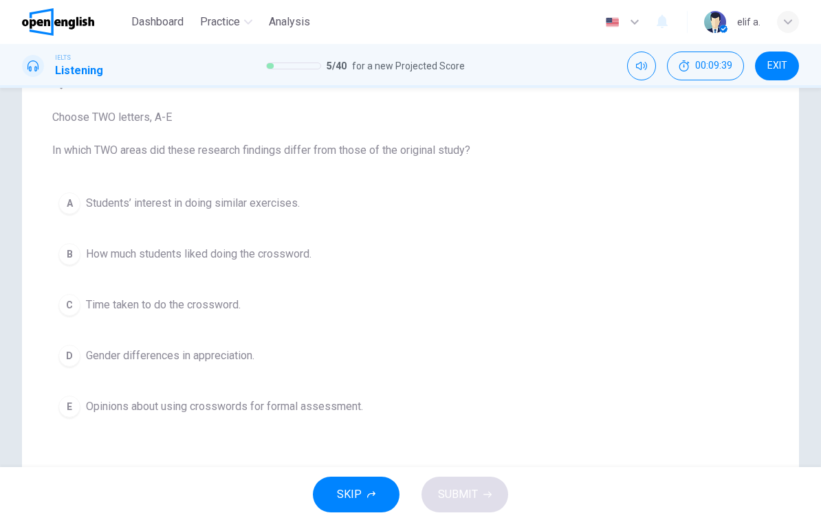
scroll to position [142, 0]
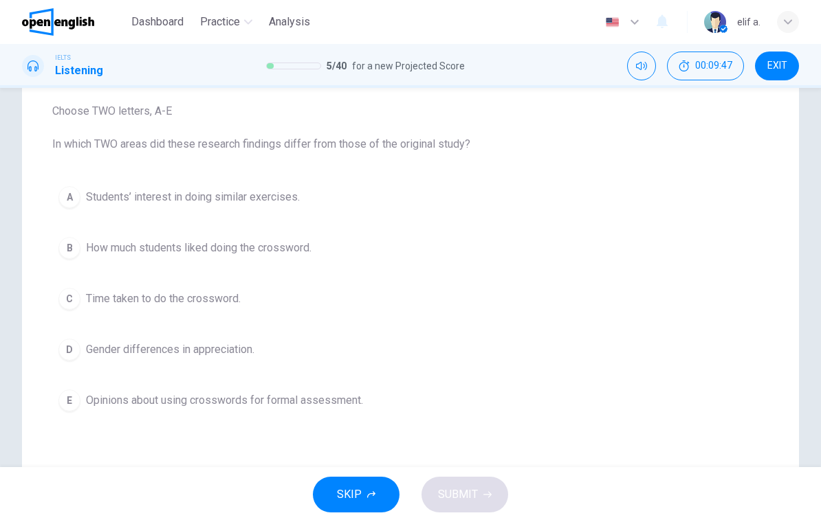
click at [80, 406] on button "E Opinions about using crosswords for formal assessment." at bounding box center [410, 401] width 716 height 34
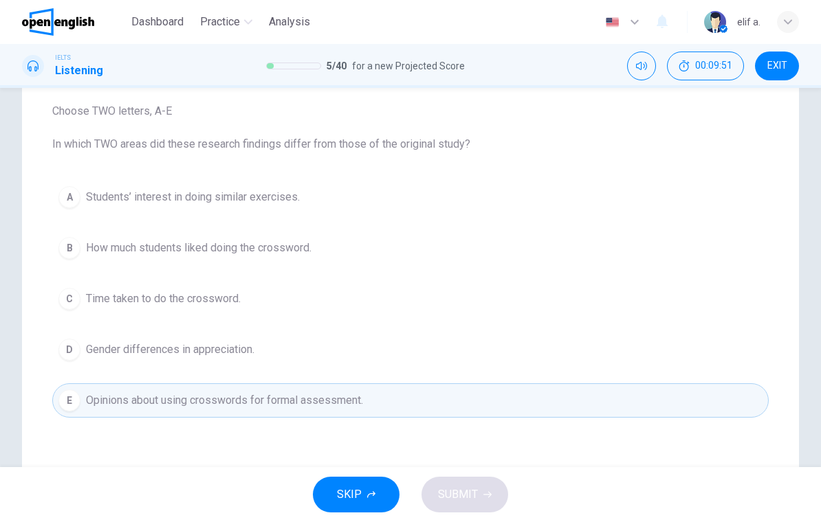
click at [63, 199] on div "A" at bounding box center [69, 197] width 22 height 22
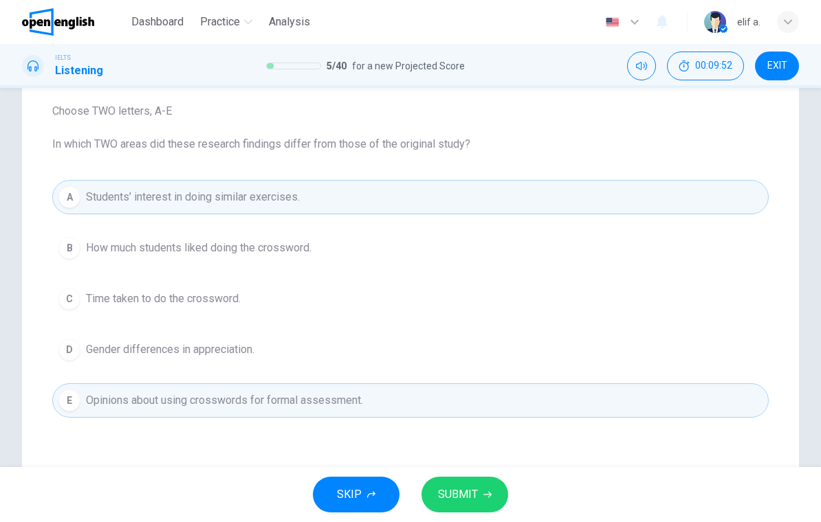
click at [491, 487] on button "SUBMIT" at bounding box center [464, 495] width 87 height 36
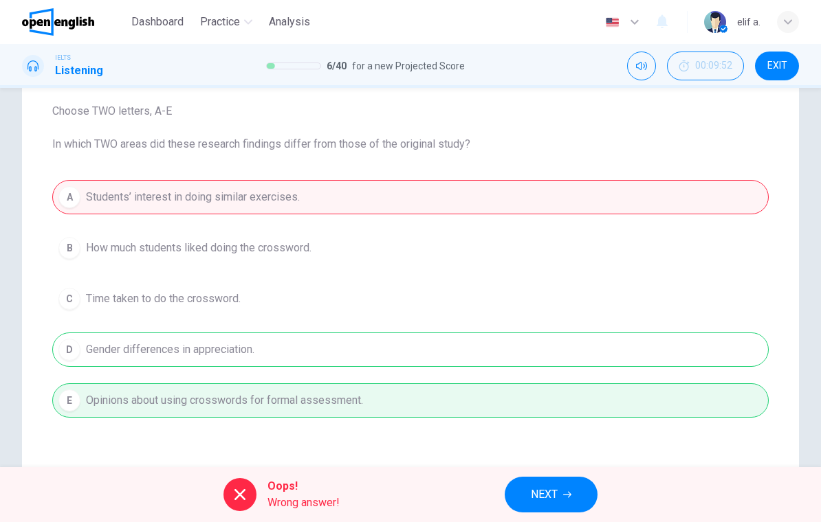
click at [567, 489] on button "NEXT" at bounding box center [551, 495] width 93 height 36
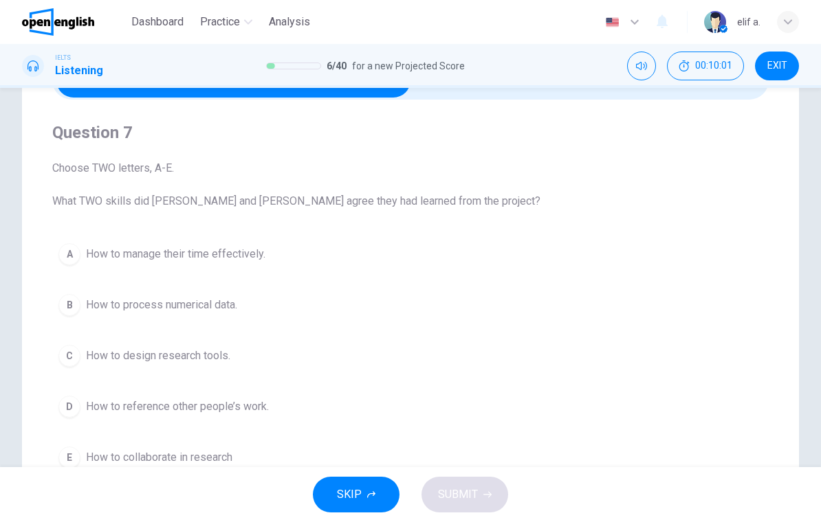
scroll to position [61, 0]
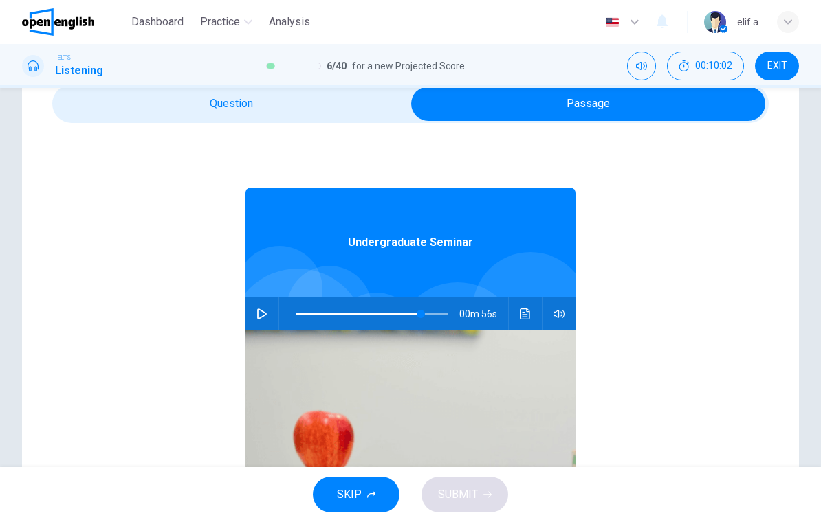
click at [524, 305] on button "Click to see the audio transcription" at bounding box center [525, 314] width 22 height 33
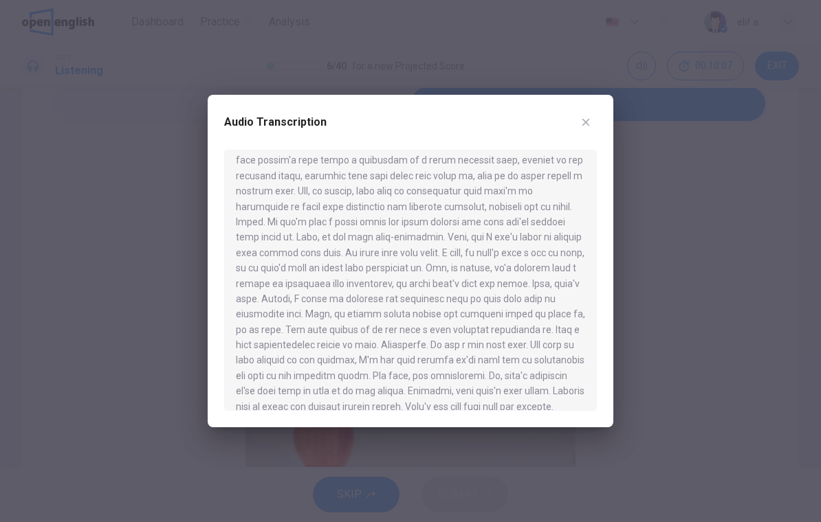
scroll to position [654, 0]
click at [600, 94] on div at bounding box center [410, 261] width 821 height 522
type input "**"
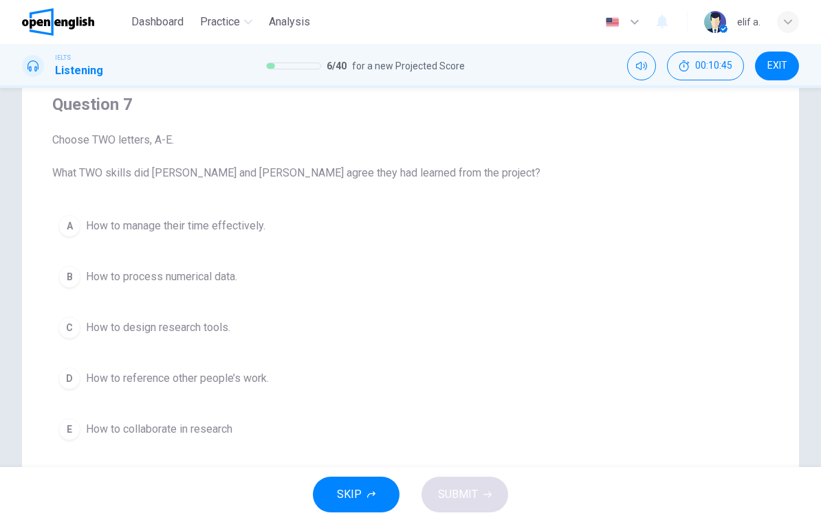
scroll to position [131, 0]
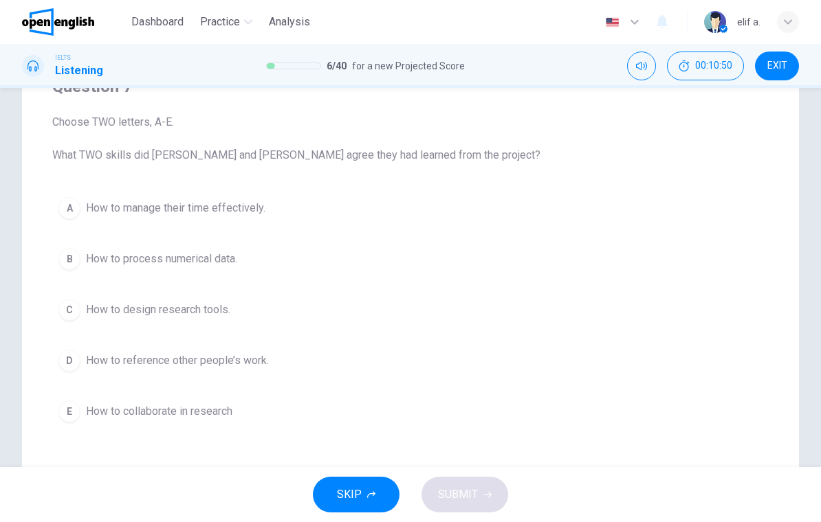
click at [74, 364] on div "D" at bounding box center [69, 361] width 22 height 22
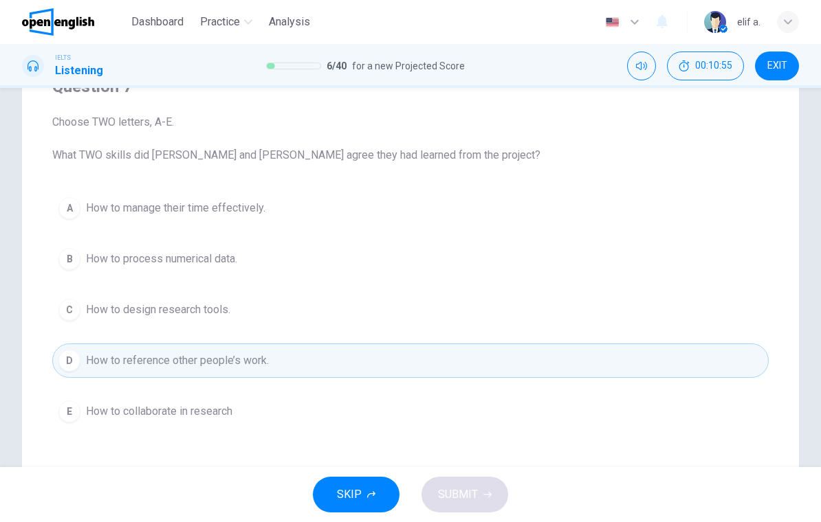
click at [71, 408] on div "E" at bounding box center [69, 412] width 22 height 22
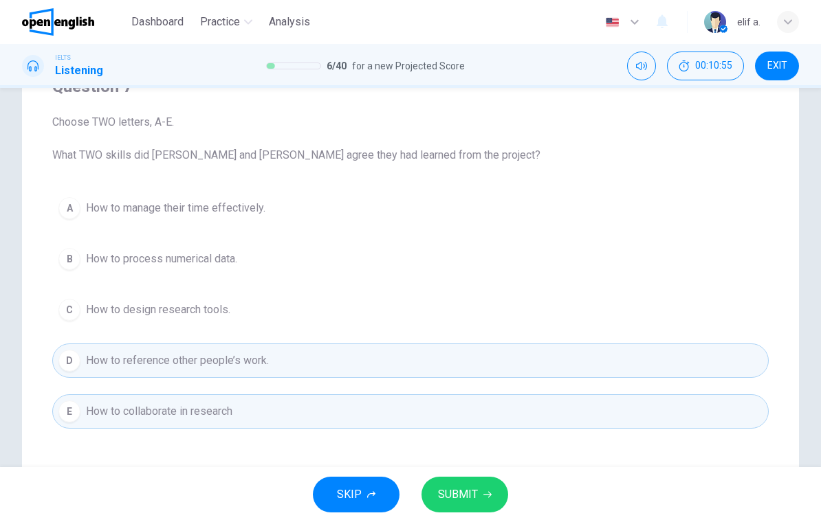
click at [460, 497] on span "SUBMIT" at bounding box center [458, 494] width 40 height 19
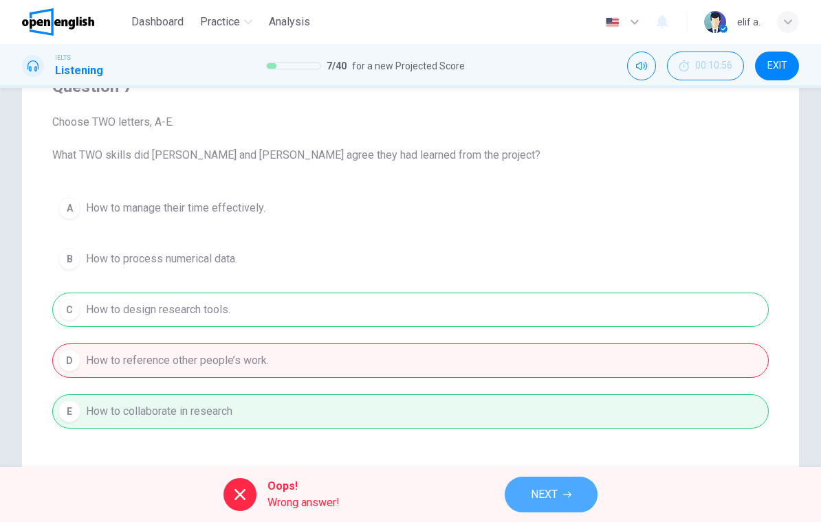
click at [551, 495] on span "NEXT" at bounding box center [544, 494] width 27 height 19
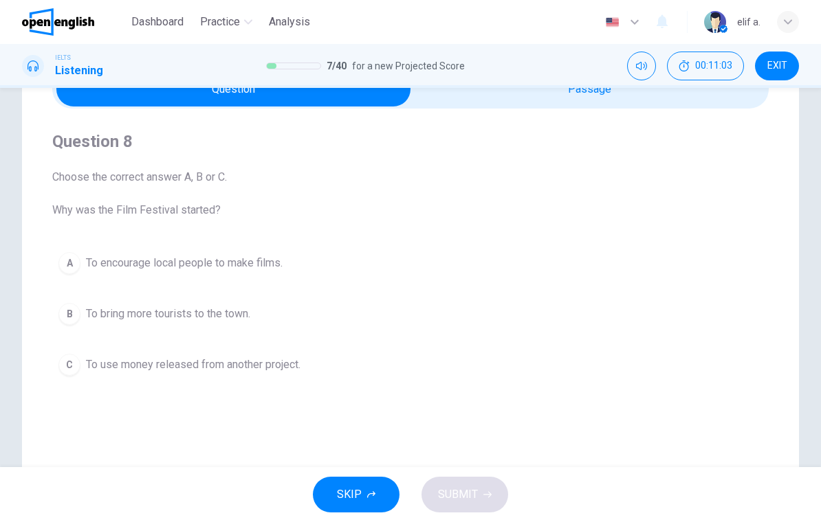
scroll to position [33, 0]
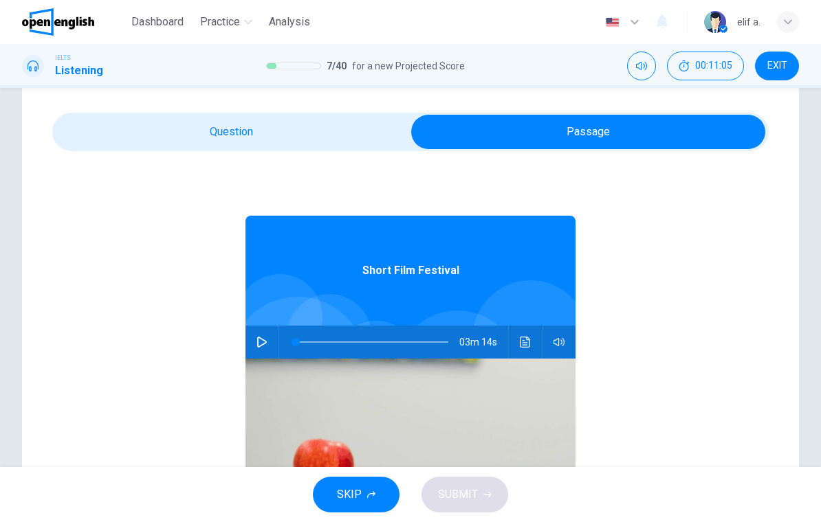
click at [270, 337] on button "button" at bounding box center [262, 342] width 22 height 33
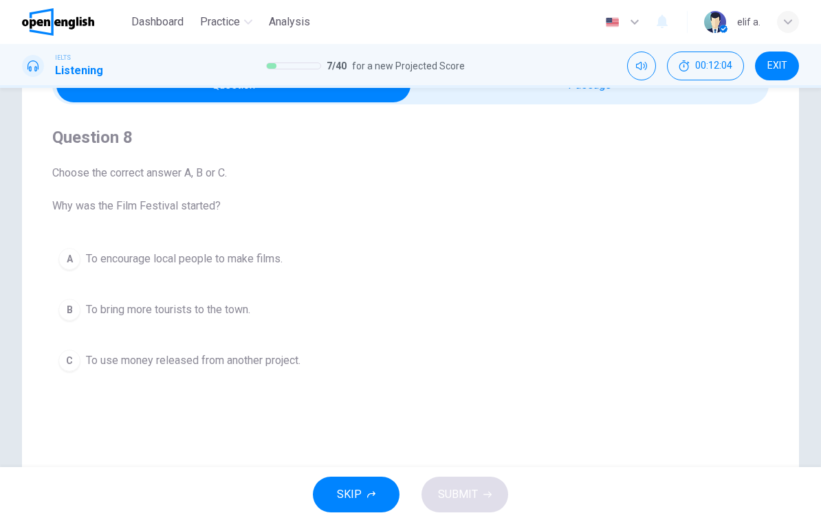
scroll to position [91, 0]
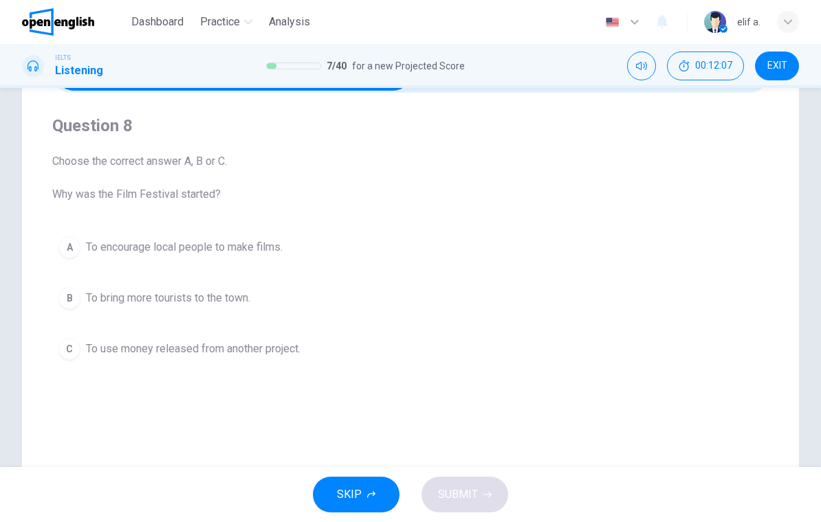
click at [80, 243] on button "A To encourage local people to make films." at bounding box center [410, 247] width 716 height 34
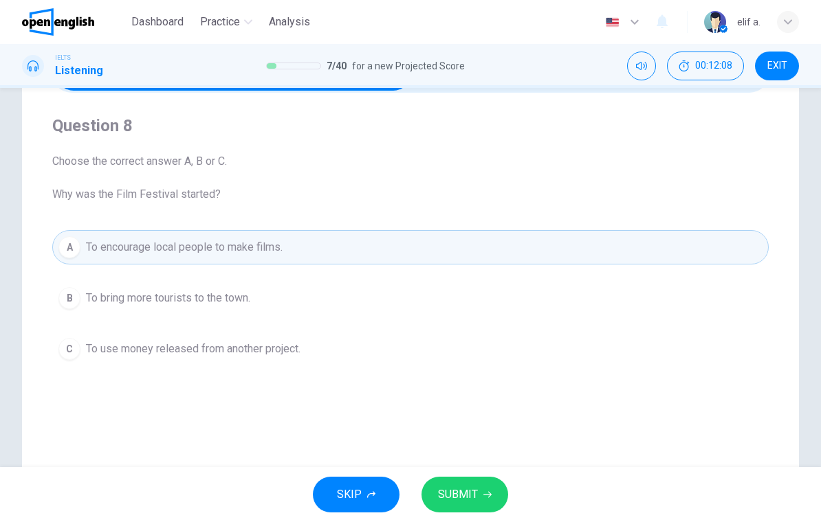
scroll to position [130, 0]
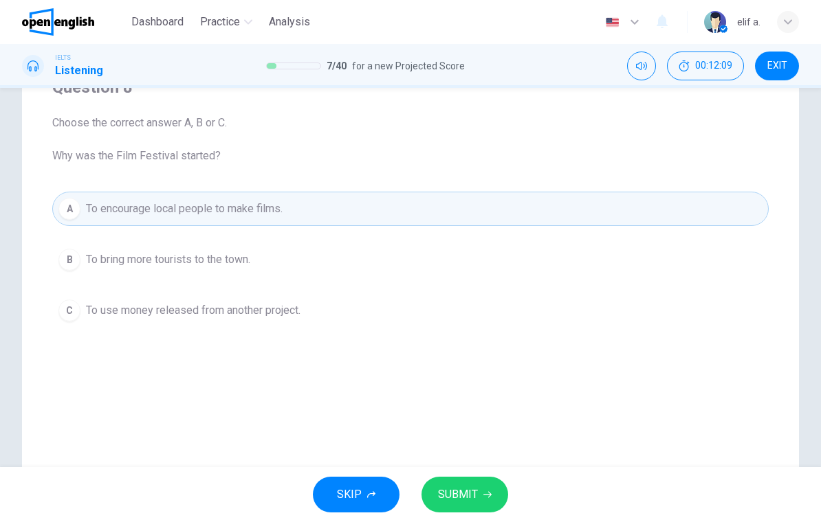
click at [482, 486] on button "SUBMIT" at bounding box center [464, 495] width 87 height 36
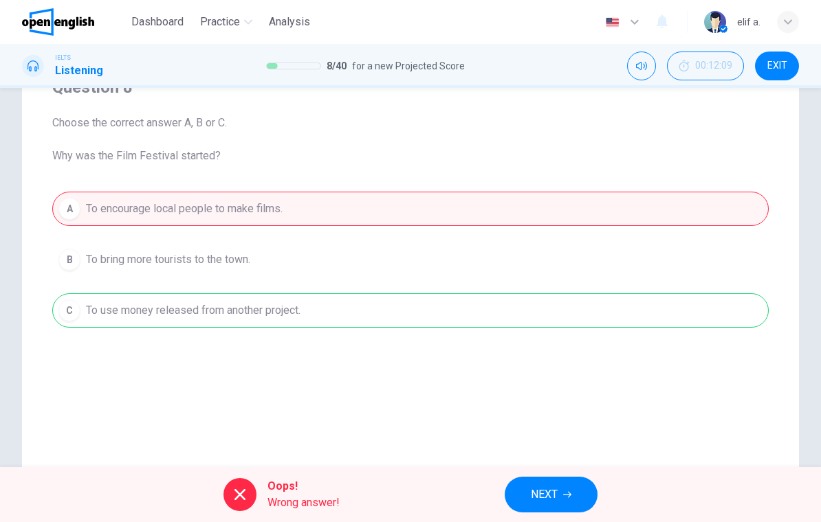
click at [545, 487] on span "NEXT" at bounding box center [544, 494] width 27 height 19
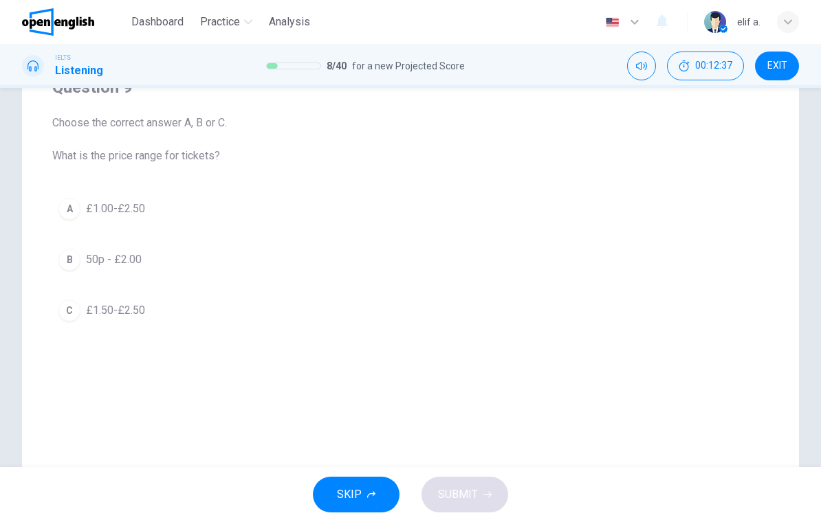
click at [77, 314] on div "C" at bounding box center [69, 311] width 22 height 22
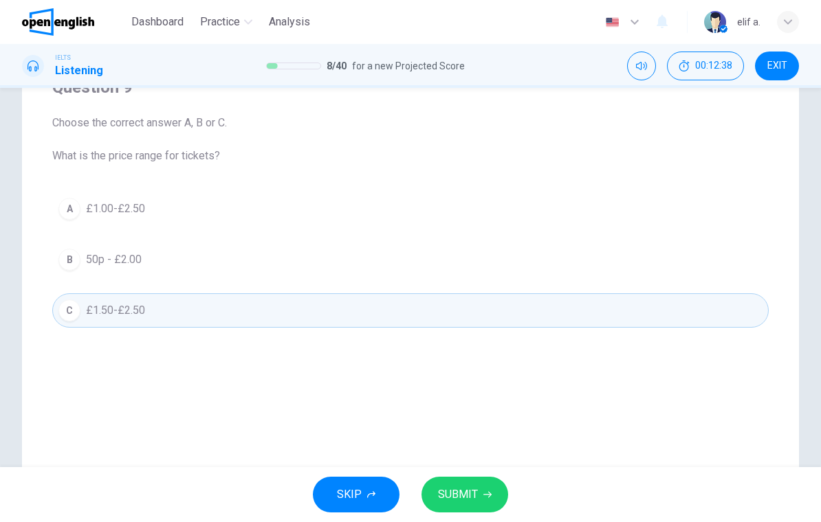
click at [491, 508] on button "SUBMIT" at bounding box center [464, 495] width 87 height 36
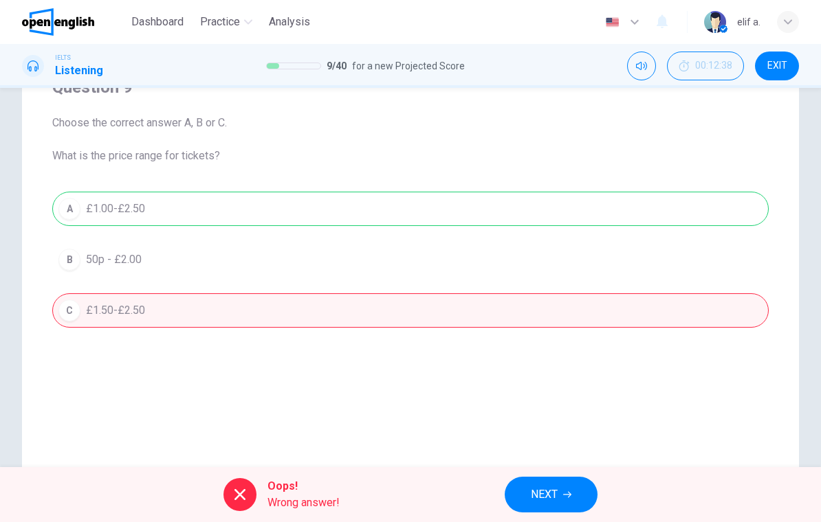
click at [543, 493] on span "NEXT" at bounding box center [544, 494] width 27 height 19
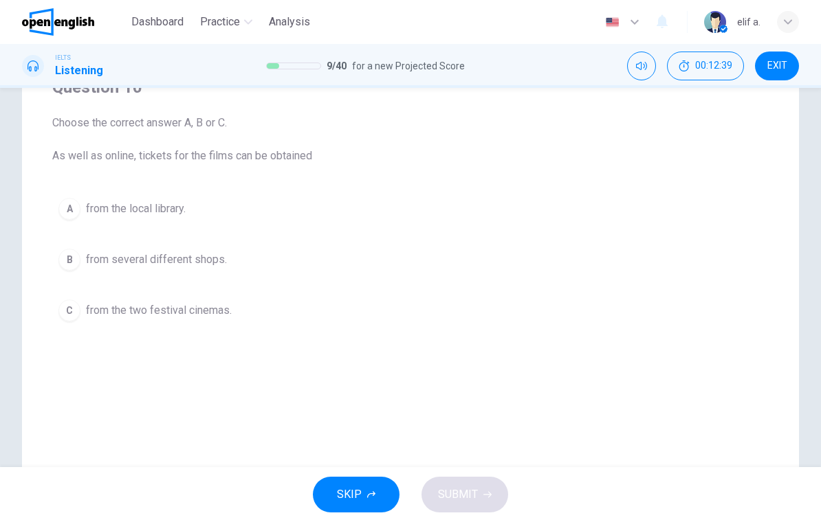
scroll to position [98, 0]
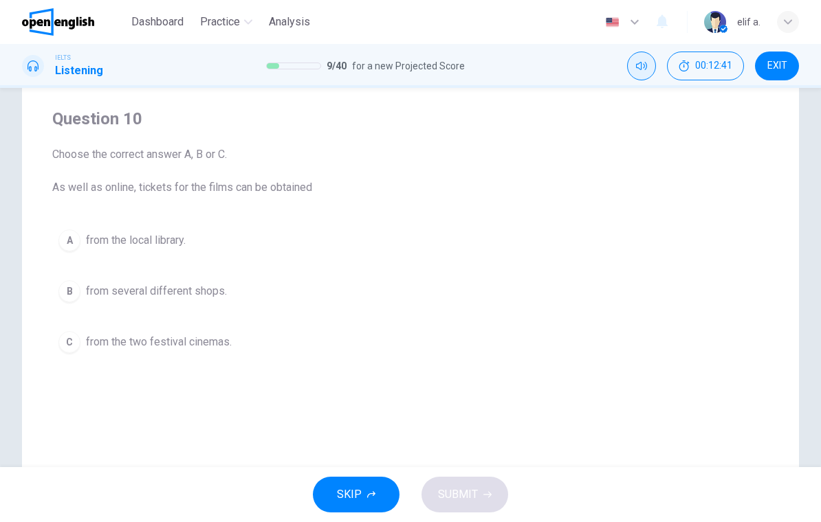
click at [648, 64] on button "Mute" at bounding box center [641, 66] width 29 height 29
click at [640, 60] on icon "Unmute" at bounding box center [641, 65] width 11 height 11
click at [642, 54] on button "Mute" at bounding box center [641, 66] width 29 height 29
click at [636, 67] on icon "Unmute" at bounding box center [641, 65] width 11 height 11
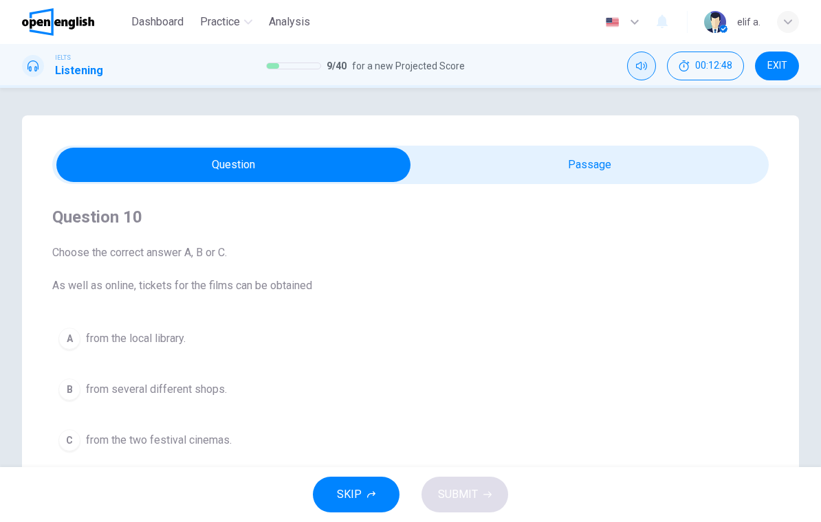
scroll to position [0, 0]
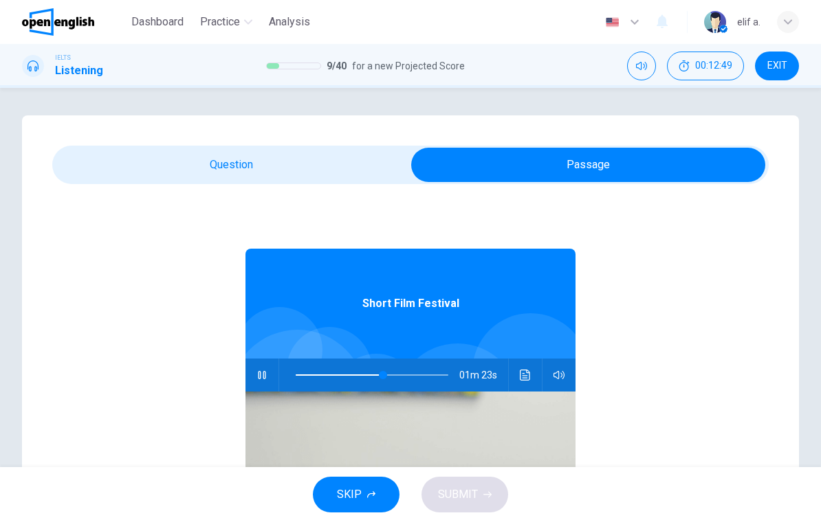
click at [257, 373] on icon "button" at bounding box center [261, 375] width 11 height 11
type input "**"
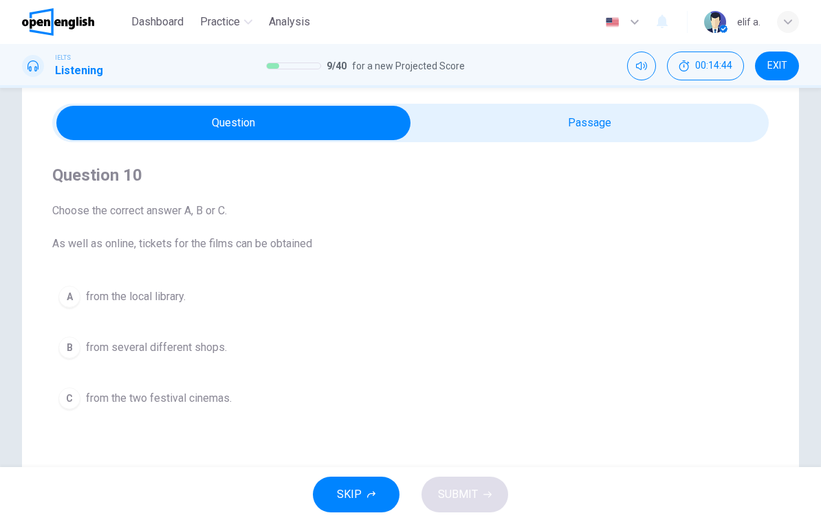
click at [773, 61] on span "EXIT" at bounding box center [777, 65] width 20 height 11
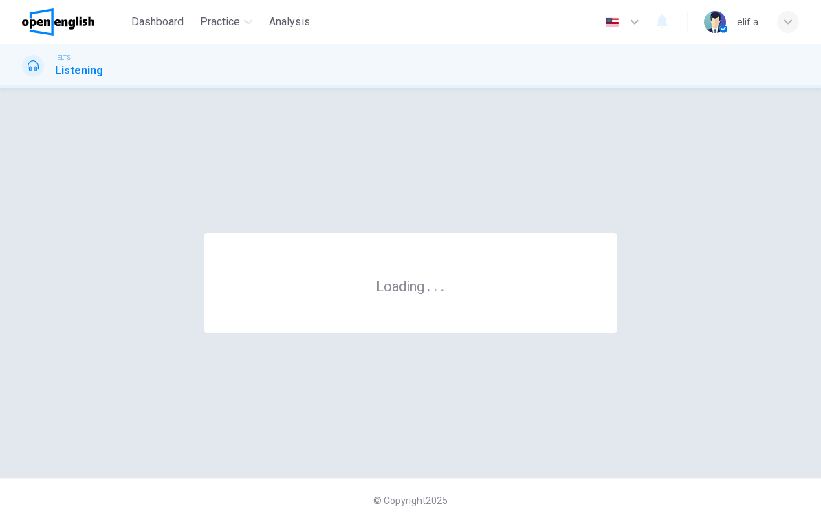
scroll to position [0, 0]
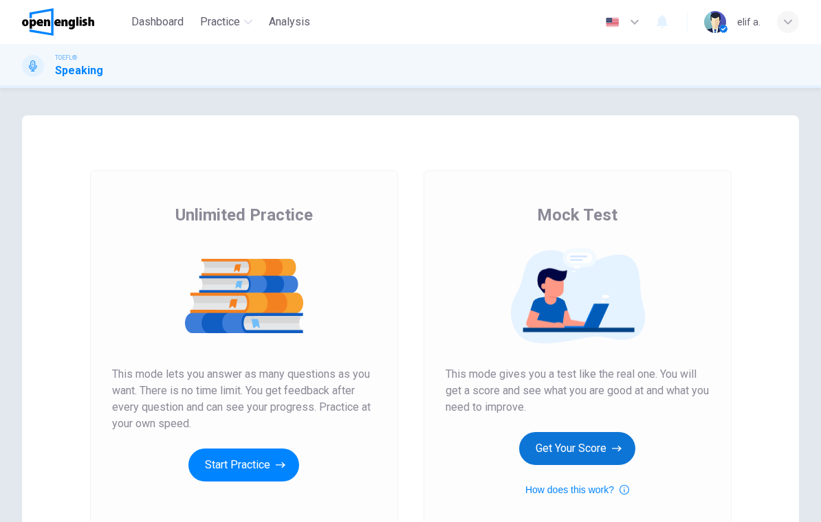
click at [596, 446] on button "Get Your Score" at bounding box center [577, 448] width 116 height 33
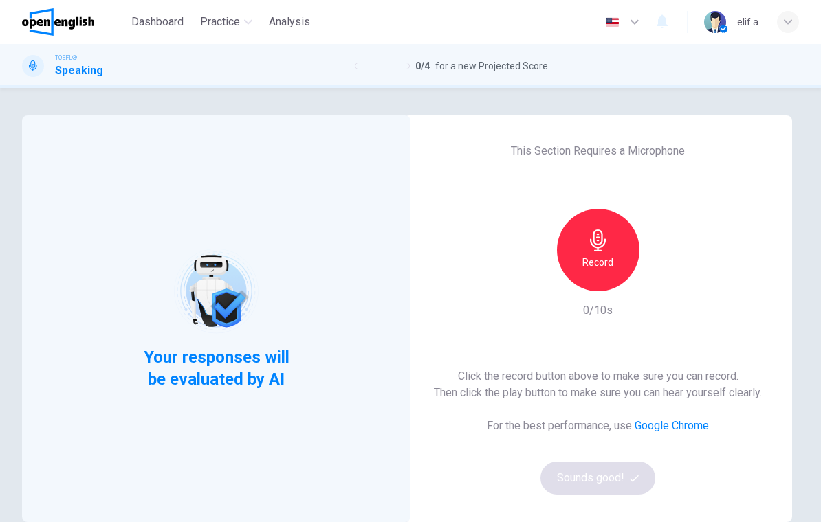
click at [605, 252] on div "Record" at bounding box center [598, 250] width 82 height 82
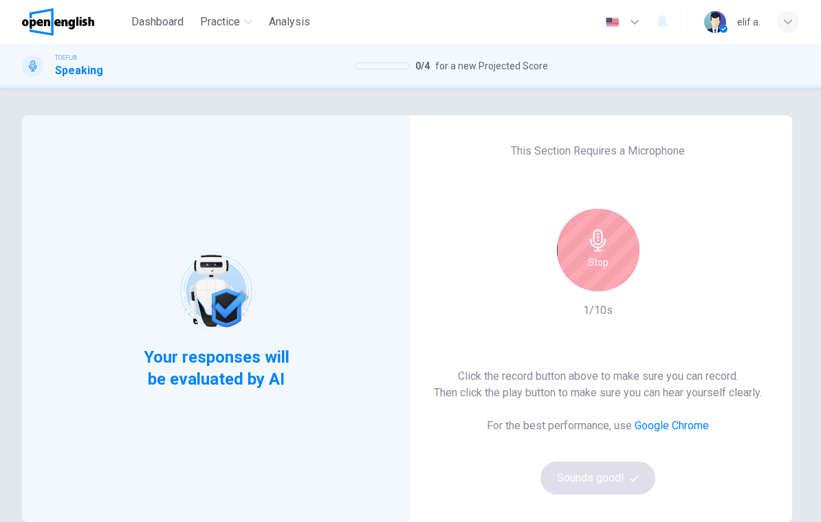
click at [596, 262] on h6 "Stop" at bounding box center [598, 262] width 21 height 16
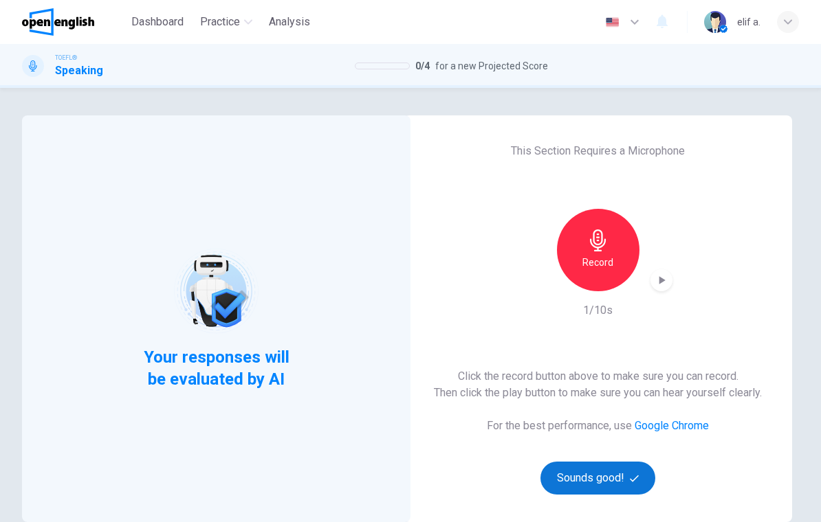
click at [637, 485] on button "Sounds good!" at bounding box center [597, 478] width 115 height 33
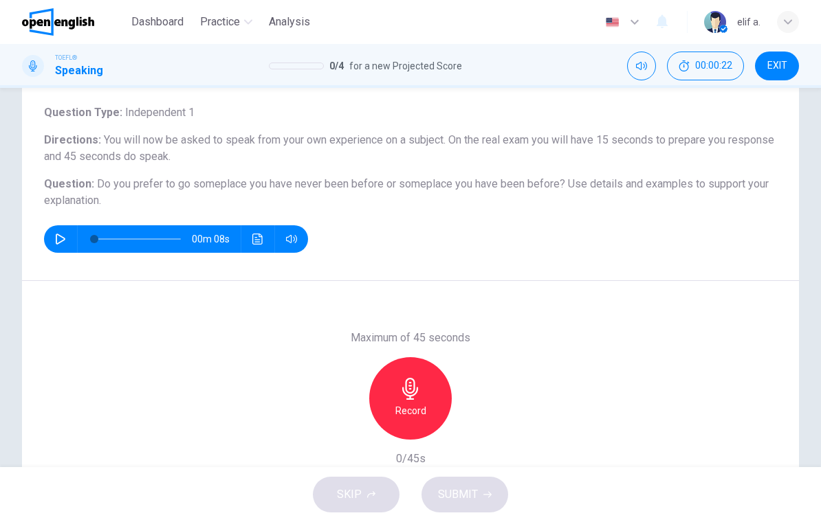
scroll to position [76, 0]
click at [419, 386] on icon "button" at bounding box center [410, 390] width 22 height 22
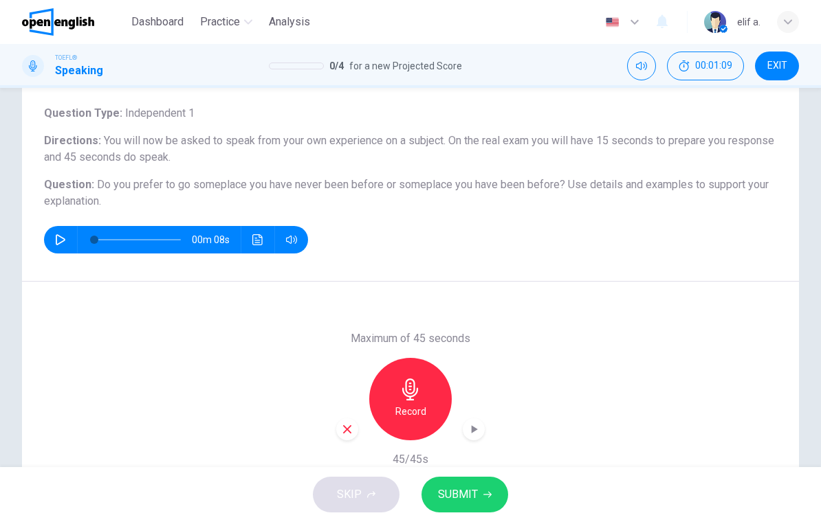
click at [483, 491] on icon "button" at bounding box center [487, 495] width 8 height 8
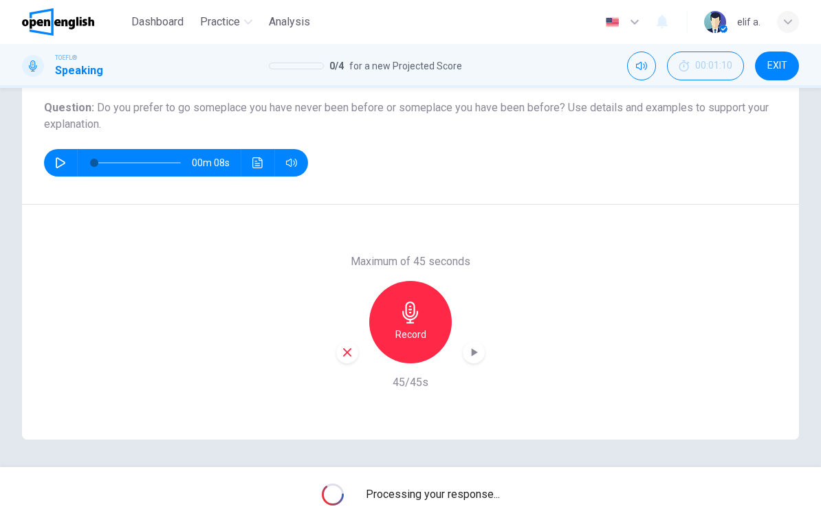
scroll to position [153, 0]
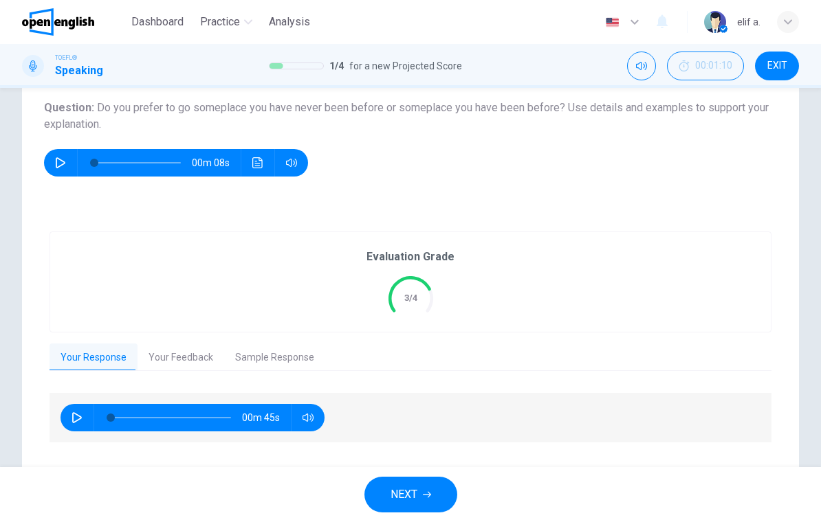
click at [421, 494] on button "NEXT" at bounding box center [410, 495] width 93 height 36
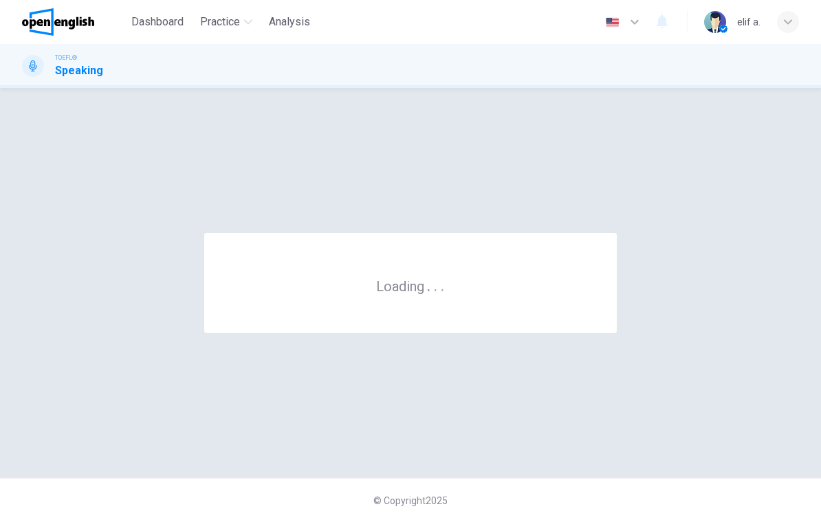
scroll to position [0, 0]
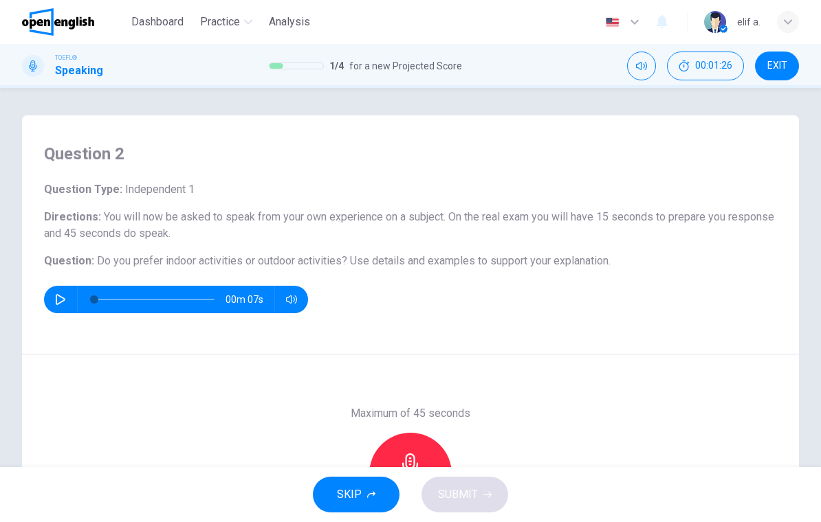
click at [436, 447] on div "Record" at bounding box center [410, 474] width 82 height 82
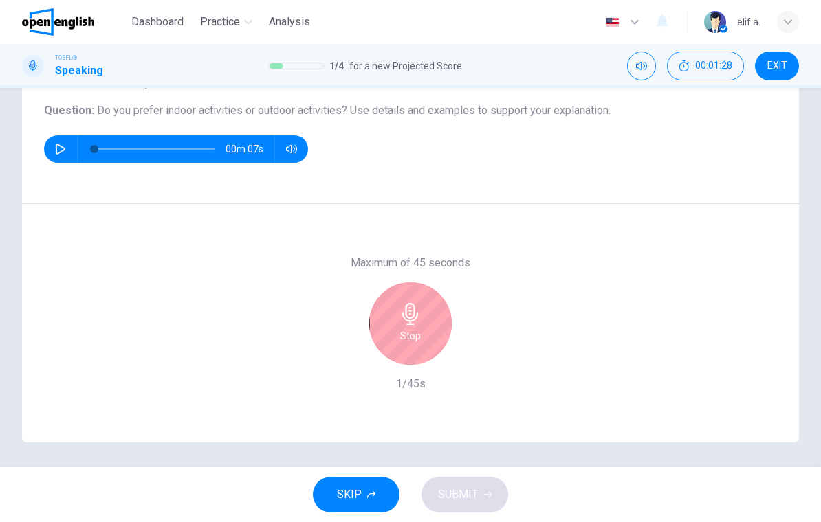
scroll to position [147, 0]
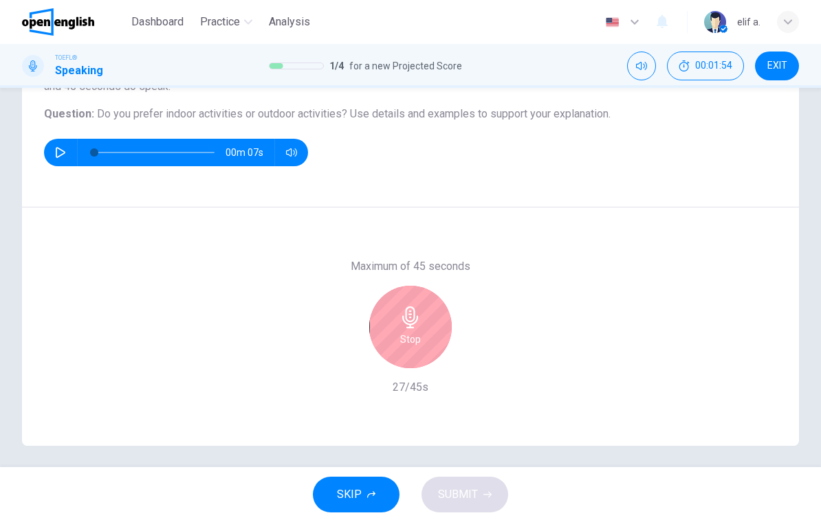
click at [414, 317] on icon "button" at bounding box center [410, 318] width 16 height 22
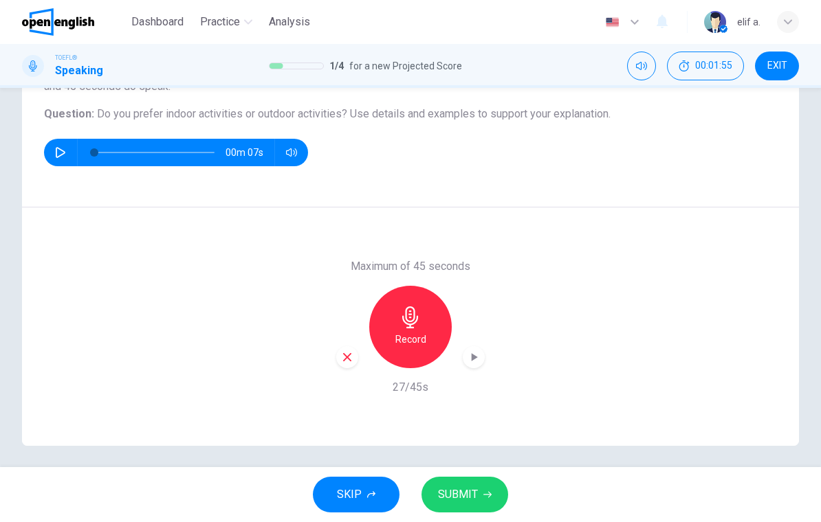
click at [343, 355] on icon "button" at bounding box center [347, 357] width 12 height 12
click at [420, 336] on h6 "Record" at bounding box center [410, 339] width 31 height 16
click at [480, 489] on button "SUBMIT" at bounding box center [464, 495] width 87 height 36
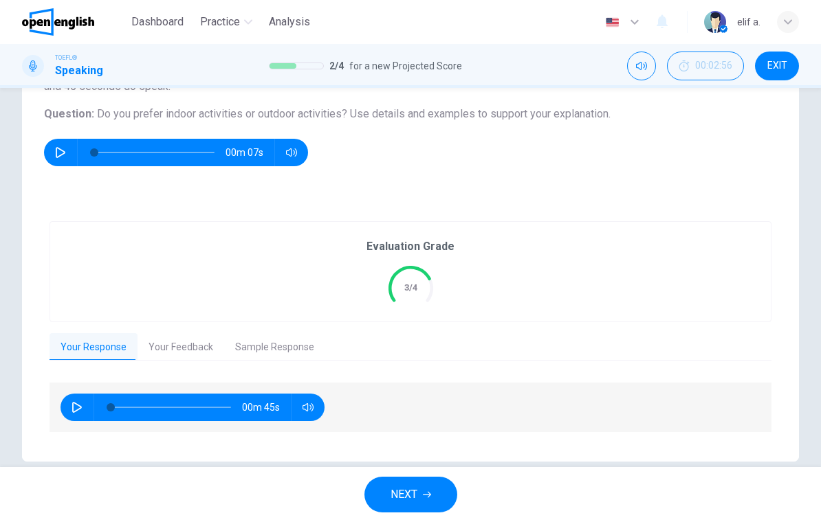
click at [417, 486] on span "NEXT" at bounding box center [403, 494] width 27 height 19
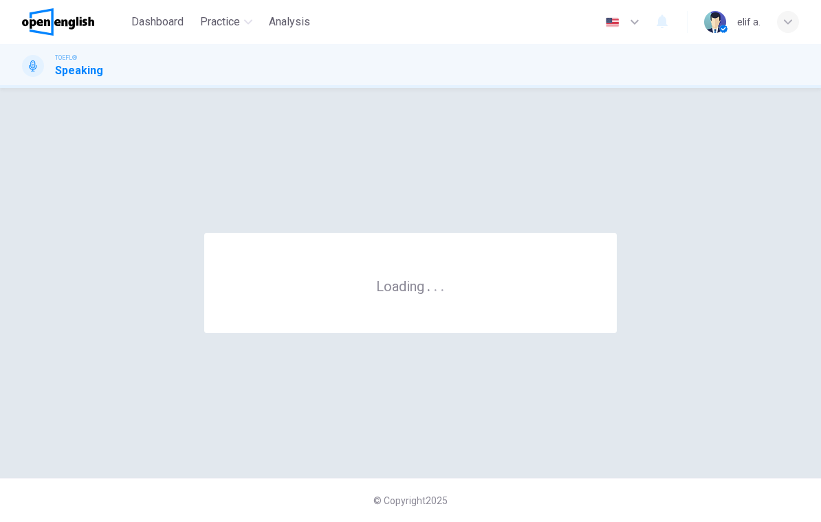
scroll to position [0, 0]
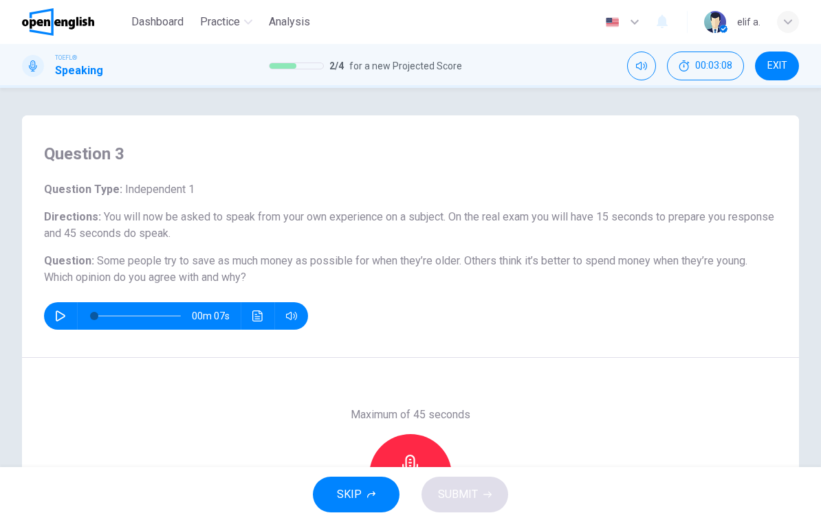
click at [403, 441] on div "Record" at bounding box center [410, 475] width 82 height 82
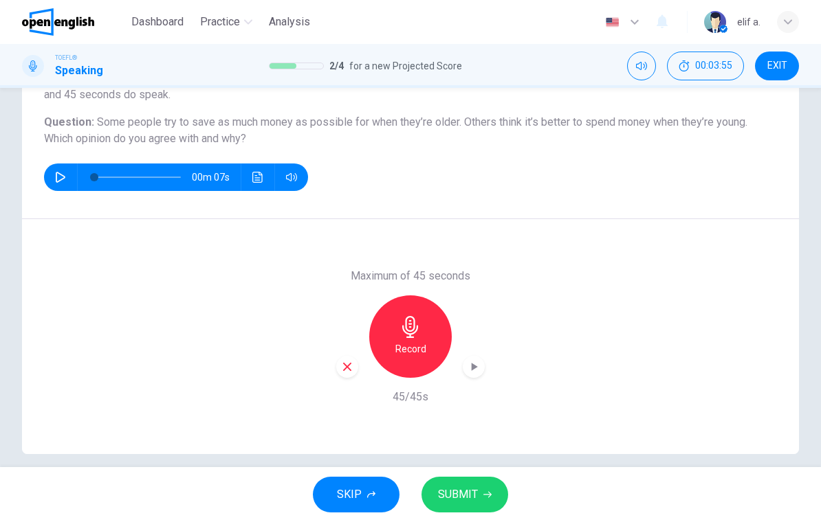
click at [478, 489] on button "SUBMIT" at bounding box center [464, 495] width 87 height 36
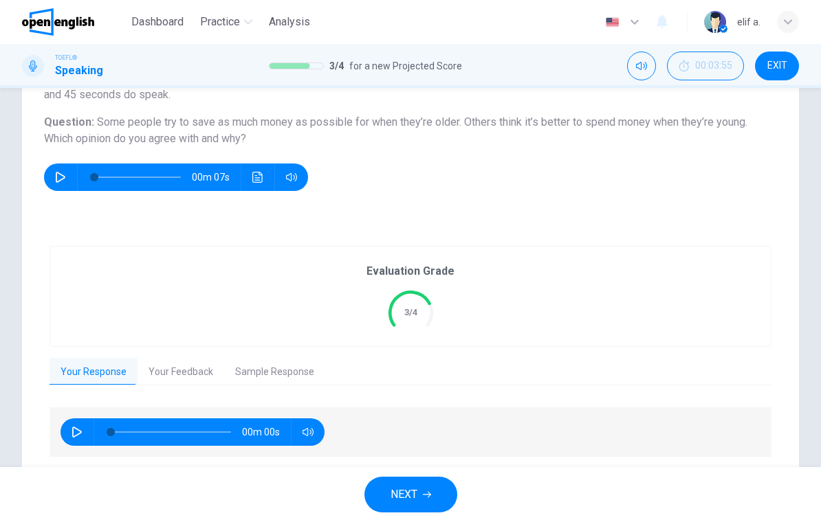
click at [401, 500] on span "NEXT" at bounding box center [403, 494] width 27 height 19
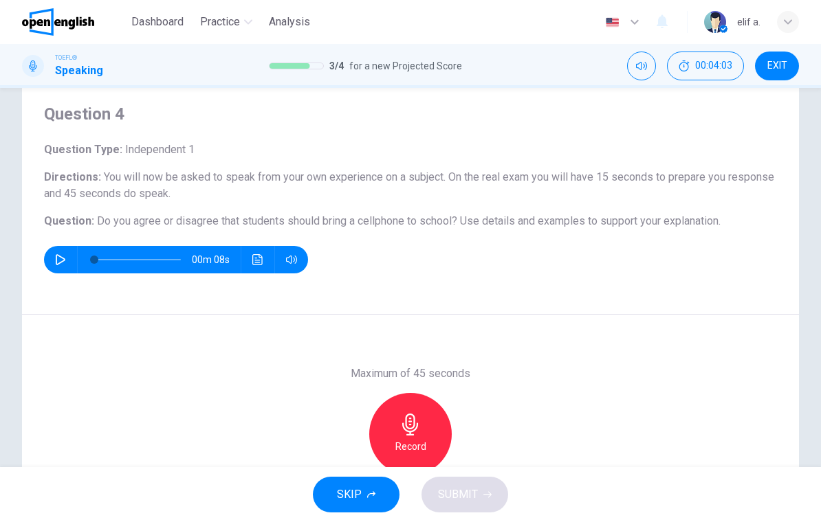
scroll to position [45, 0]
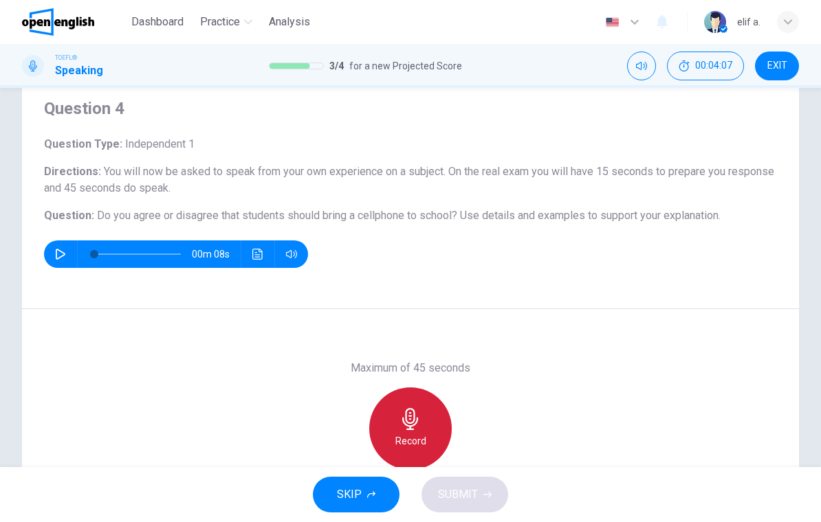
click at [409, 437] on h6 "Record" at bounding box center [410, 441] width 31 height 16
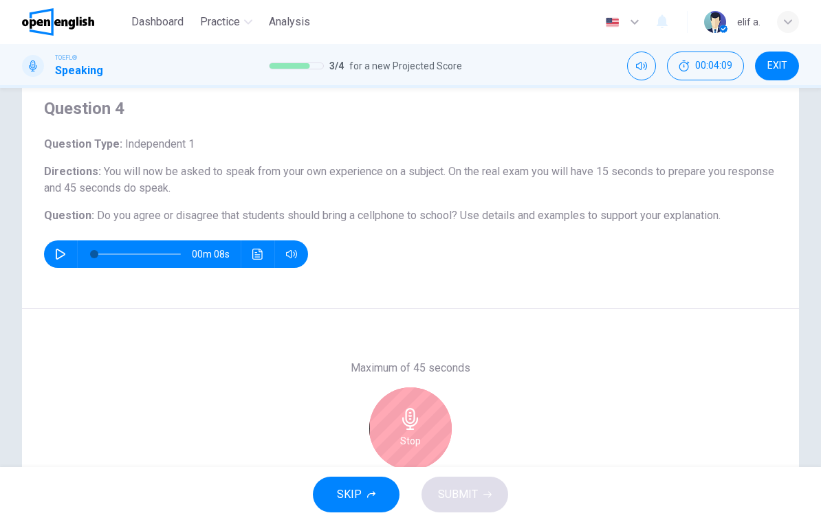
scroll to position [106, 0]
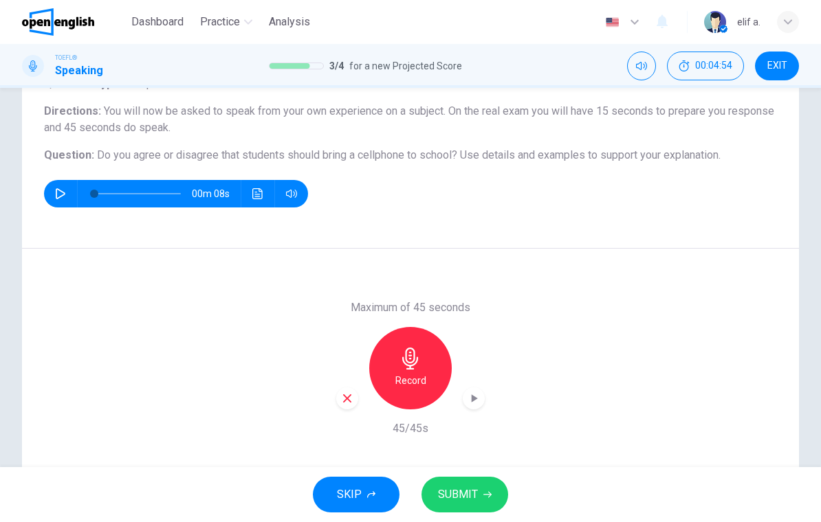
click at [482, 488] on button "SUBMIT" at bounding box center [464, 495] width 87 height 36
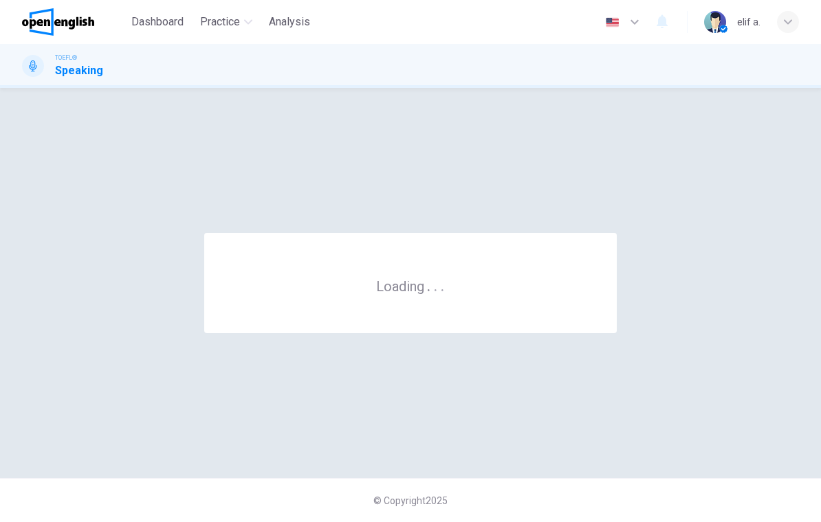
scroll to position [0, 0]
